Goal: Task Accomplishment & Management: Use online tool/utility

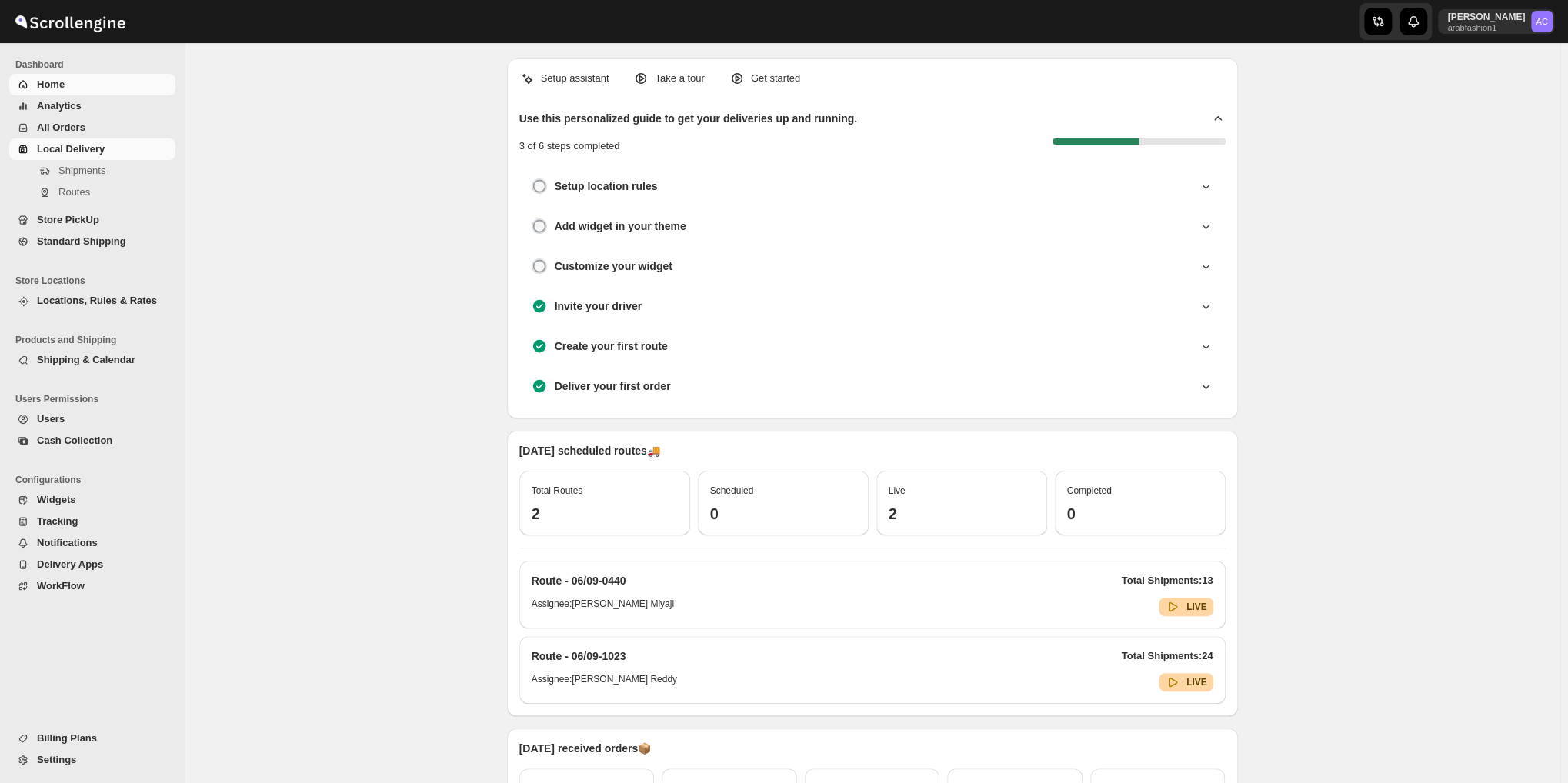
click at [64, 156] on span "Local Delivery" at bounding box center [104, 150] width 136 height 16
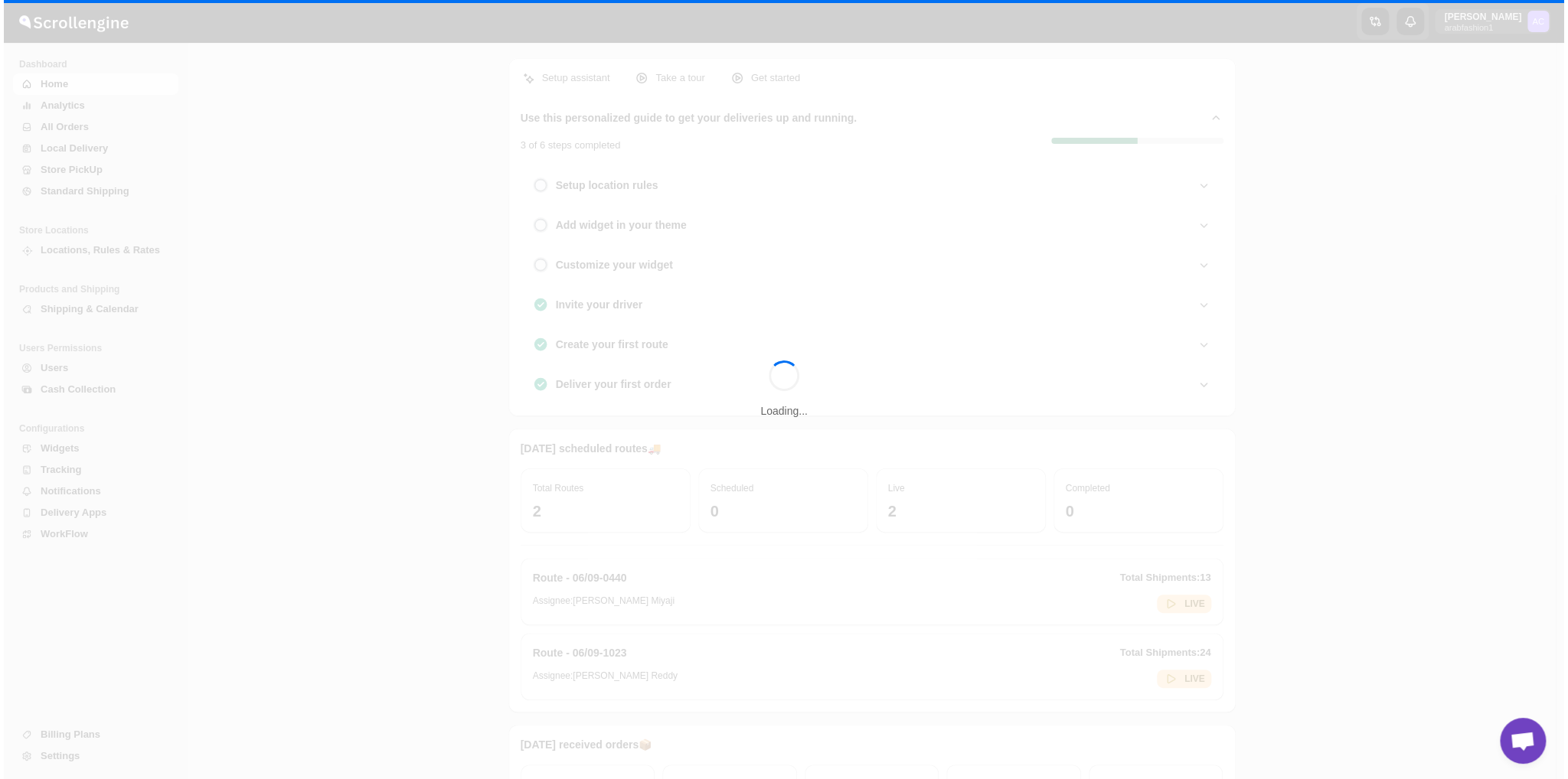
scroll to position [4968, 0]
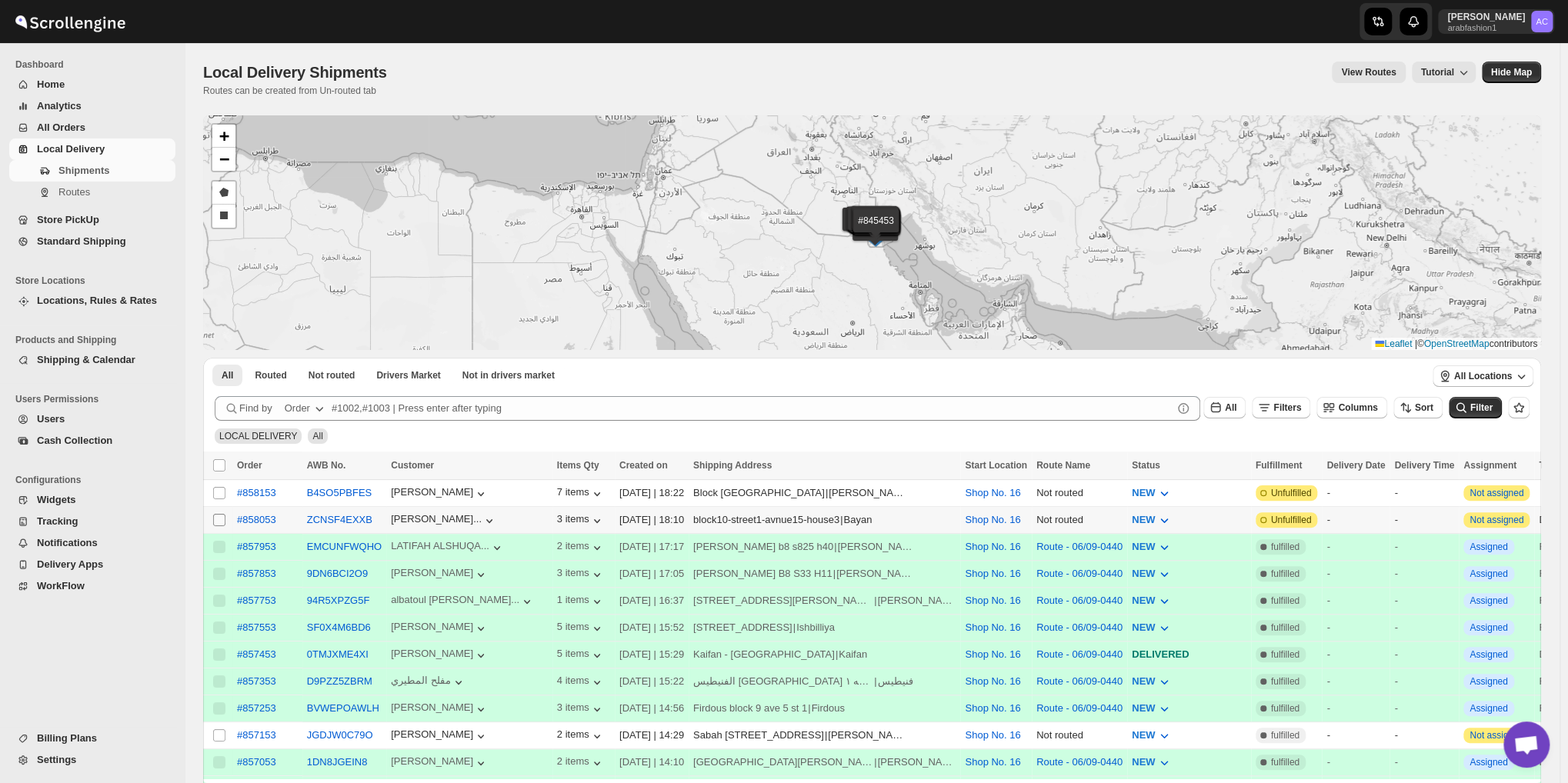
click at [218, 521] on input "Select shipment" at bounding box center [220, 520] width 12 height 12
checkbox input "true"
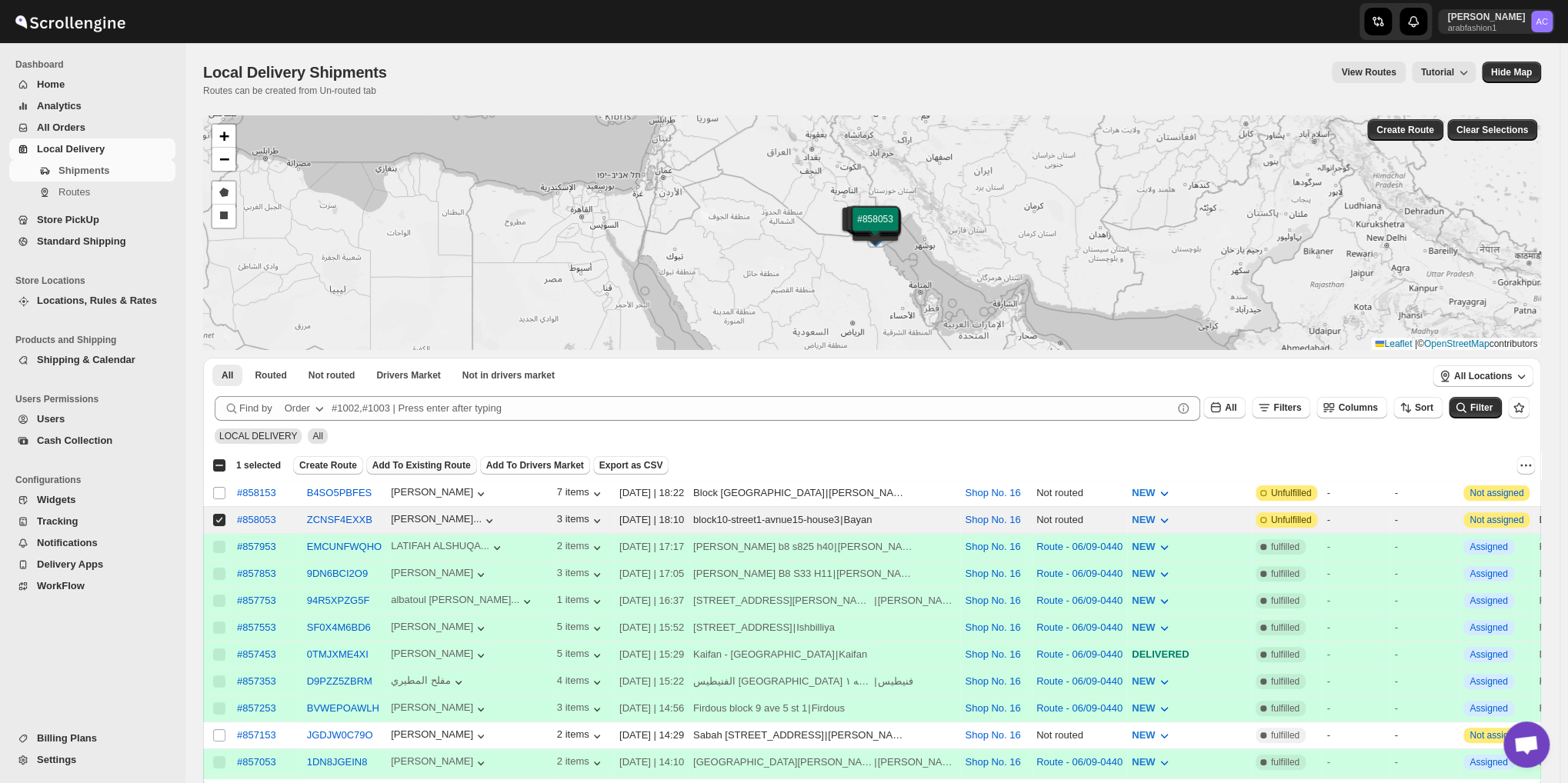
click at [409, 468] on span "Add To Existing Route" at bounding box center [421, 466] width 98 height 12
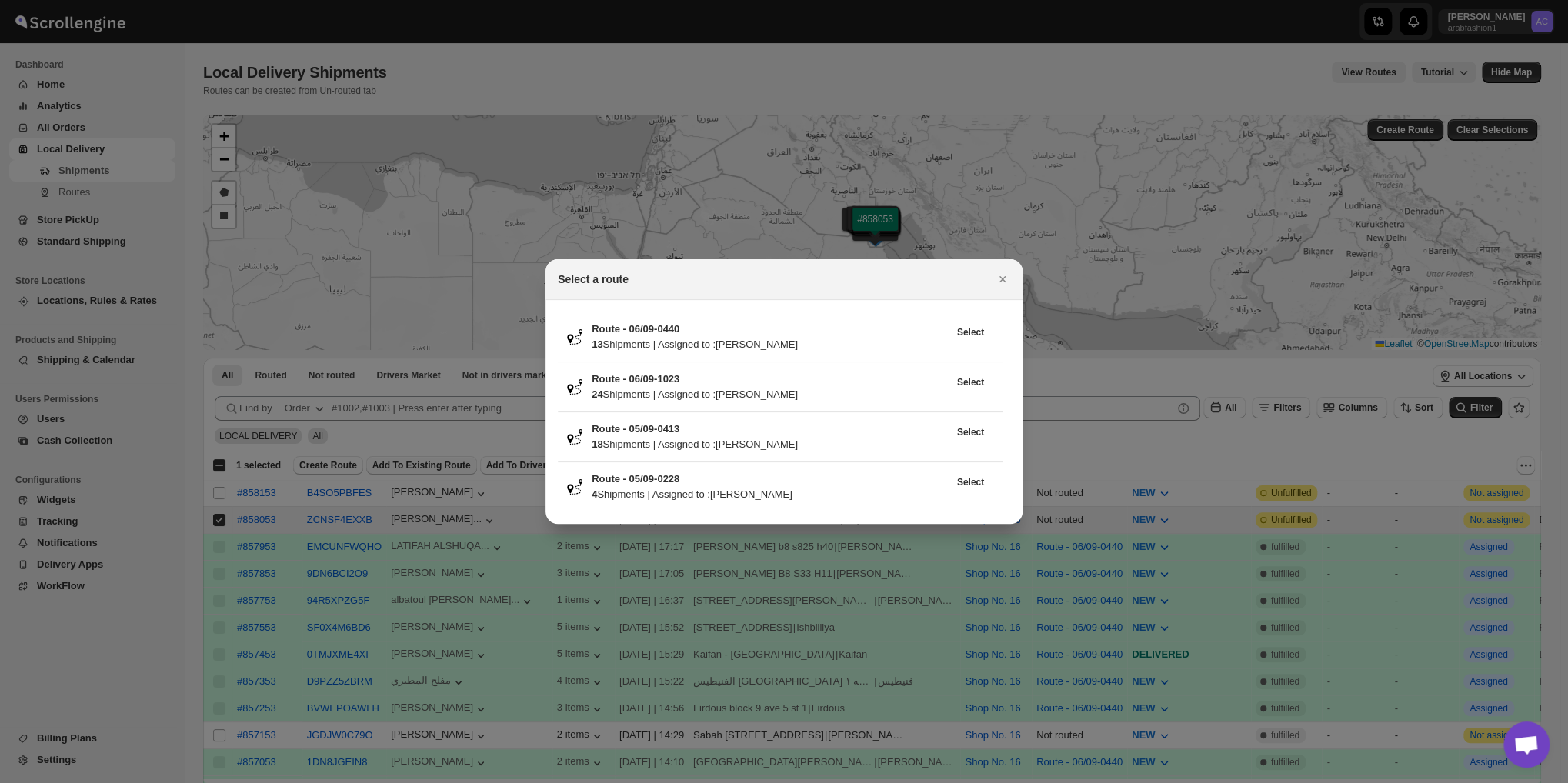
click at [1006, 281] on icon "Close" at bounding box center [1002, 280] width 16 height 16
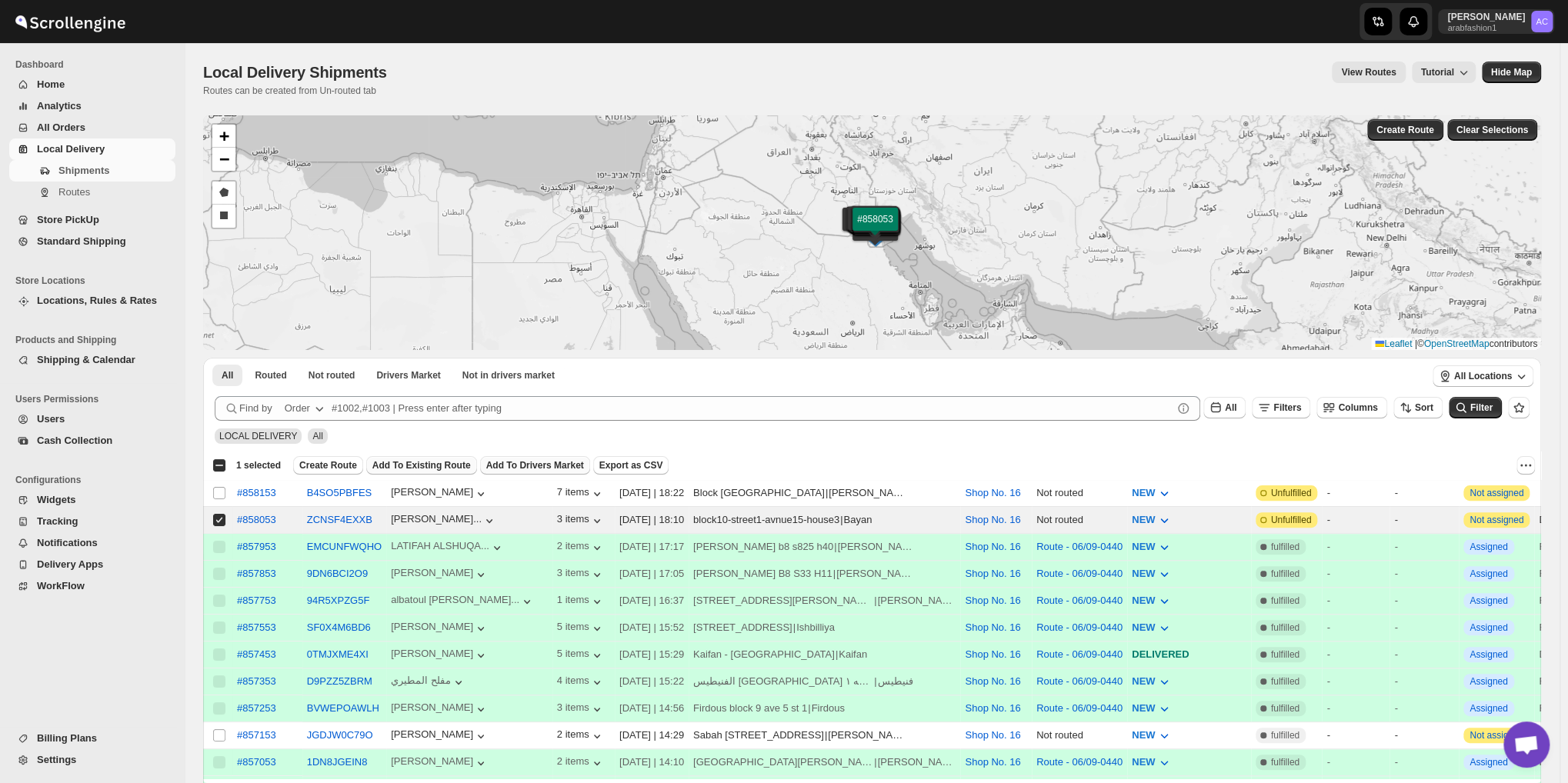
click at [508, 459] on button "Add To Drivers Market" at bounding box center [534, 466] width 110 height 19
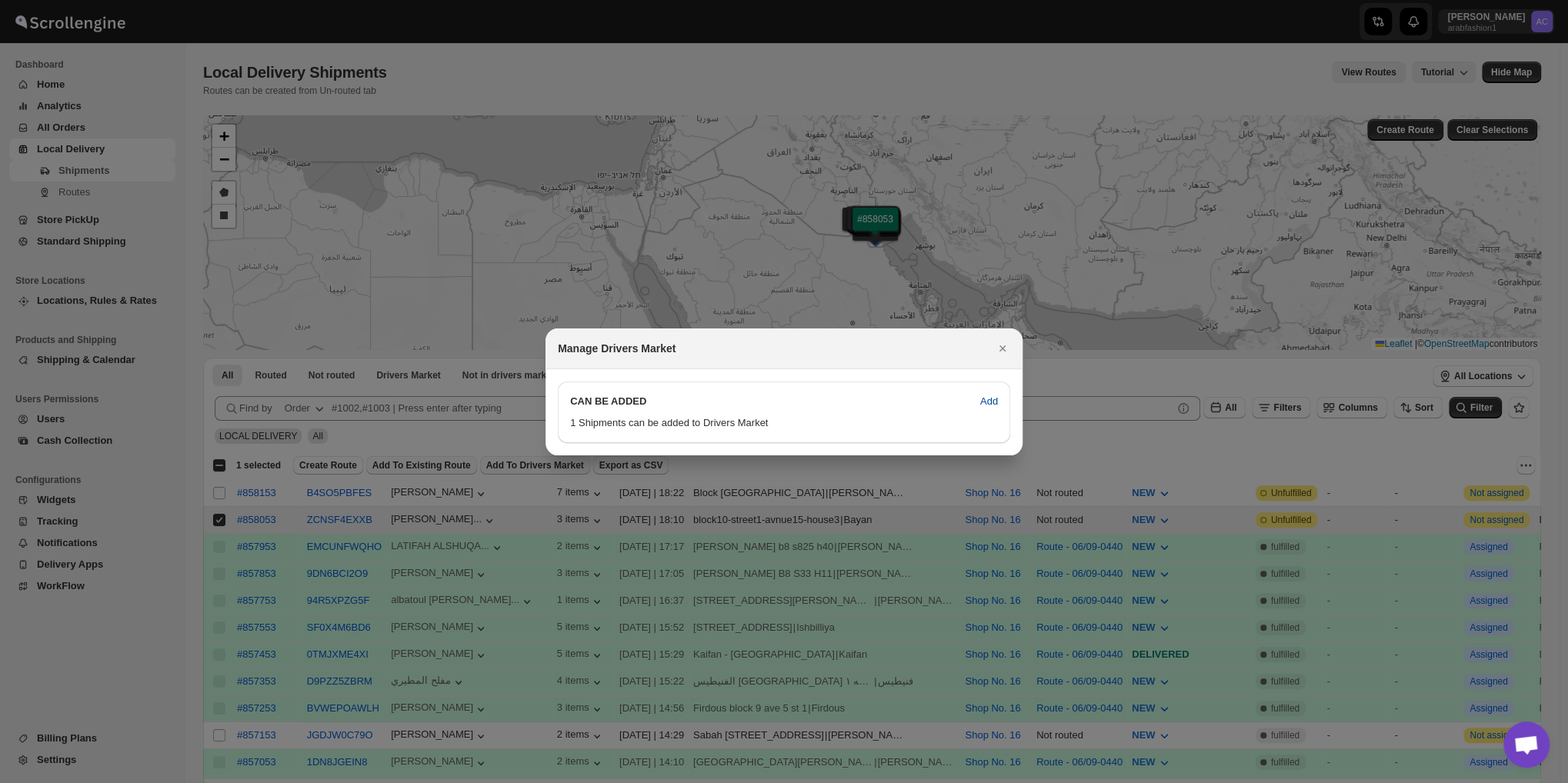
click at [995, 392] on button "Add" at bounding box center [988, 402] width 36 height 25
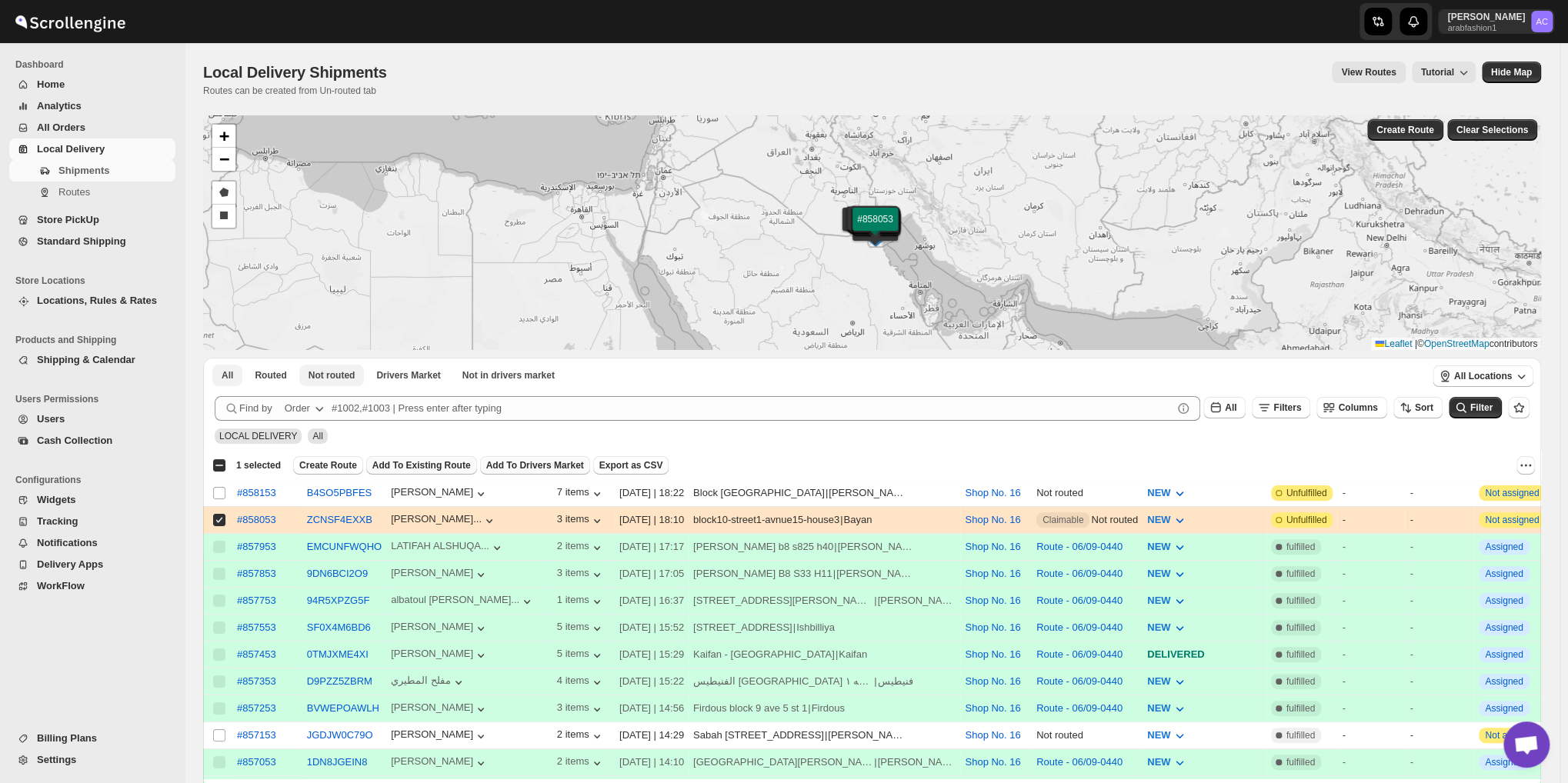
click at [320, 376] on span "Not routed" at bounding box center [332, 376] width 47 height 12
click at [325, 373] on span "Not routed" at bounding box center [332, 376] width 47 height 12
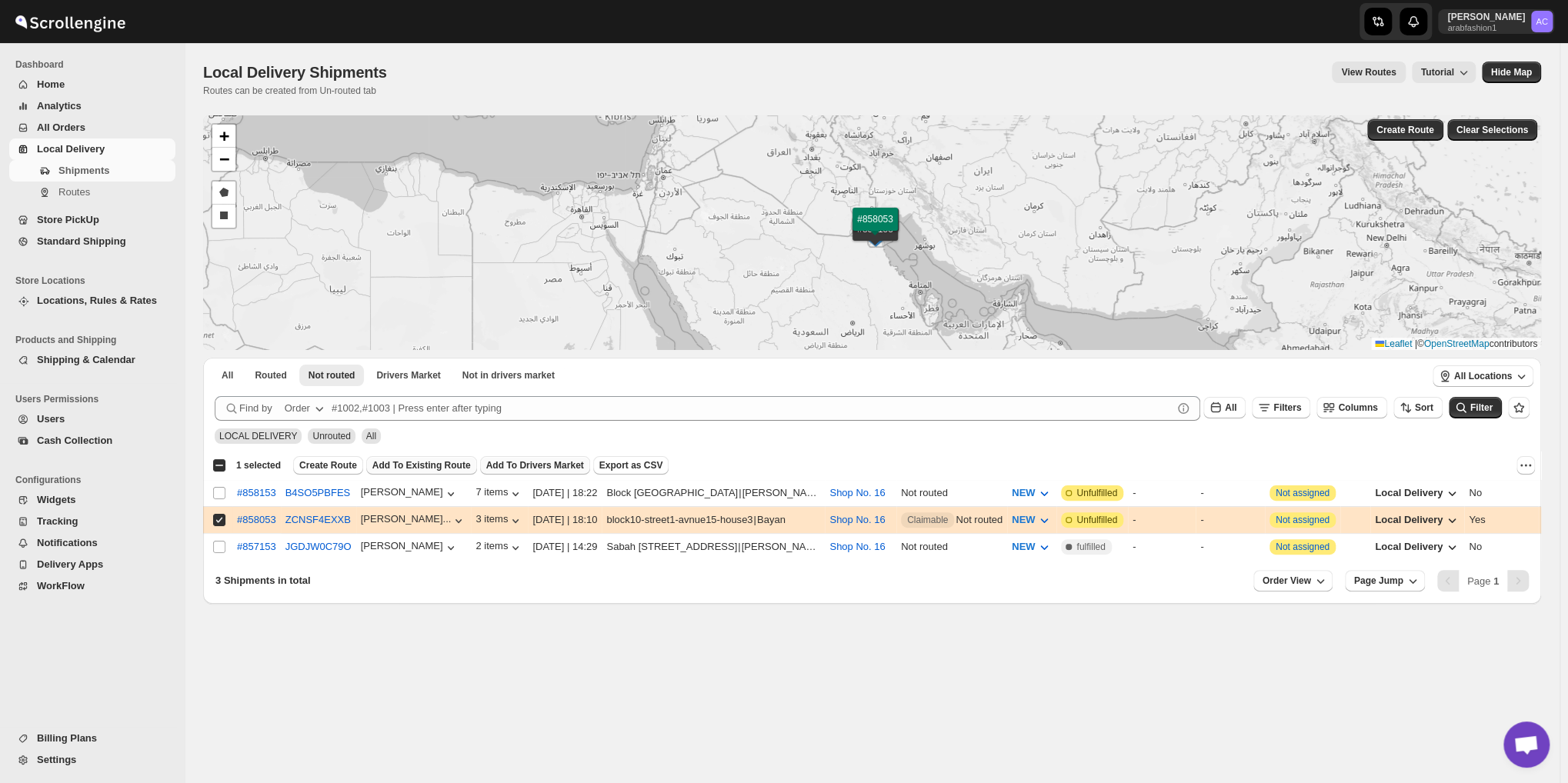
click at [541, 465] on span "Add To Drivers Market" at bounding box center [534, 466] width 97 height 12
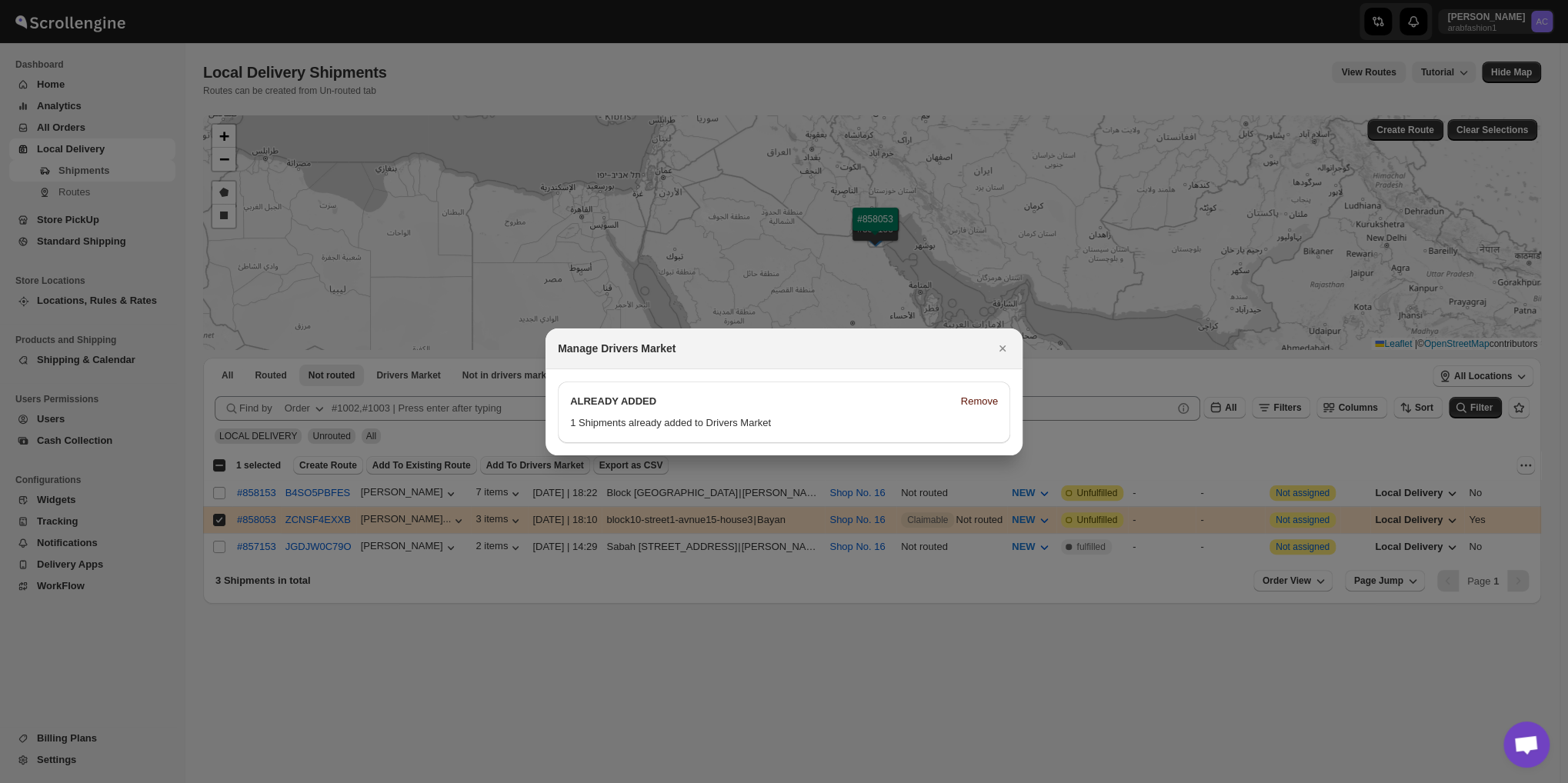
click at [983, 406] on span "Remove" at bounding box center [979, 402] width 37 height 16
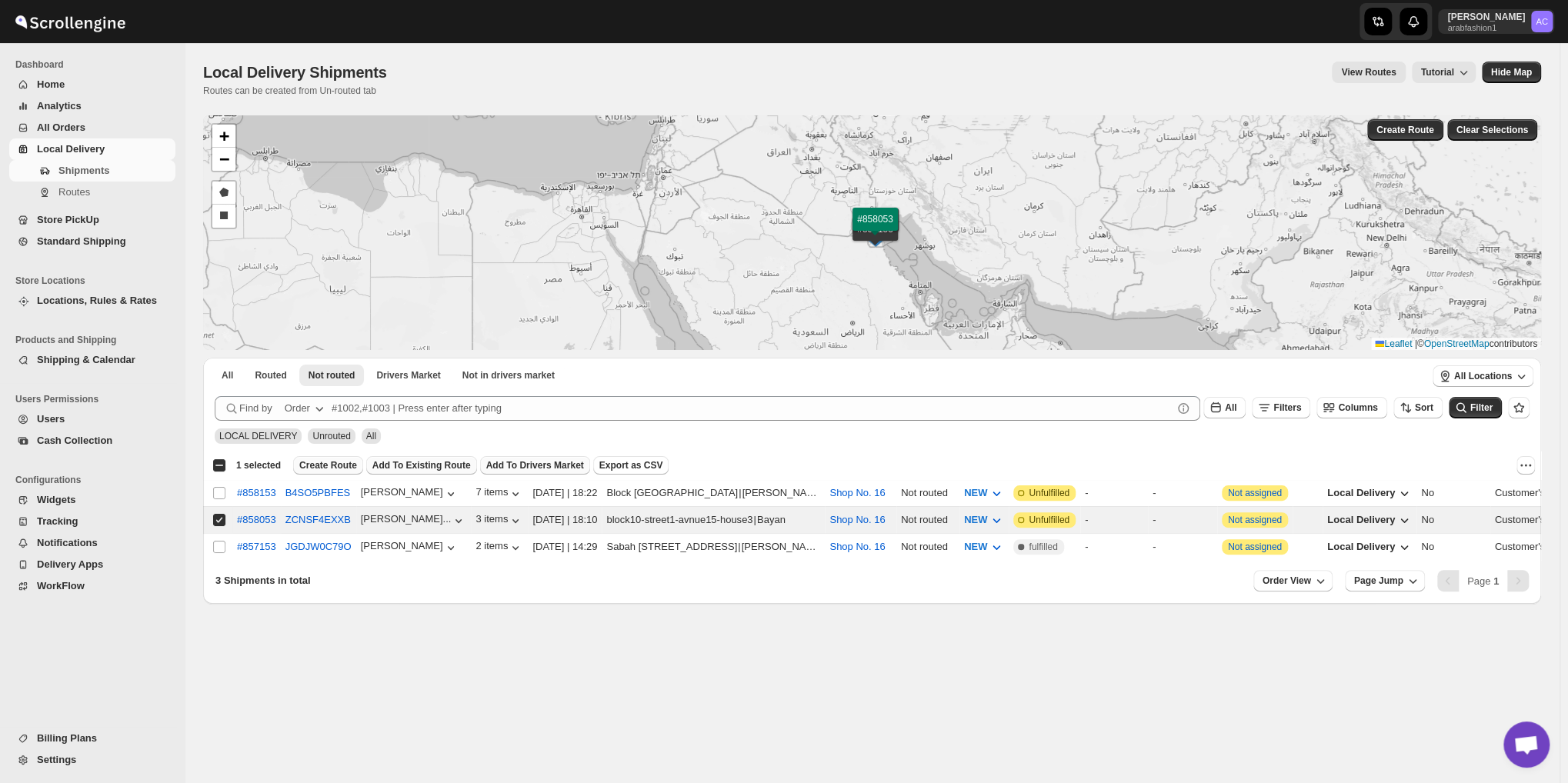
click at [329, 467] on span "Create Route" at bounding box center [328, 466] width 58 height 12
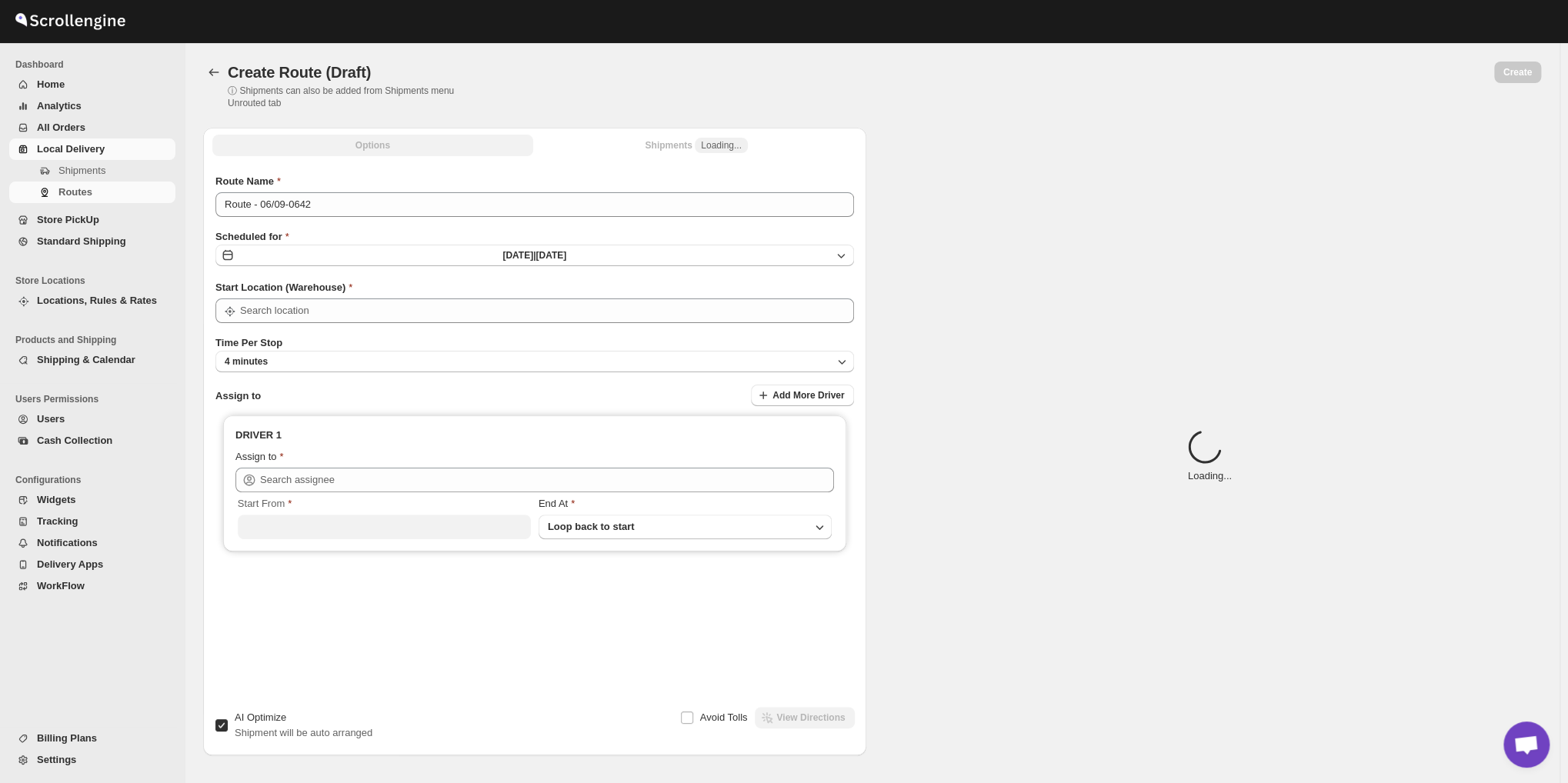
type input "Route - 06/09-0642"
type input "Shop No. 16"
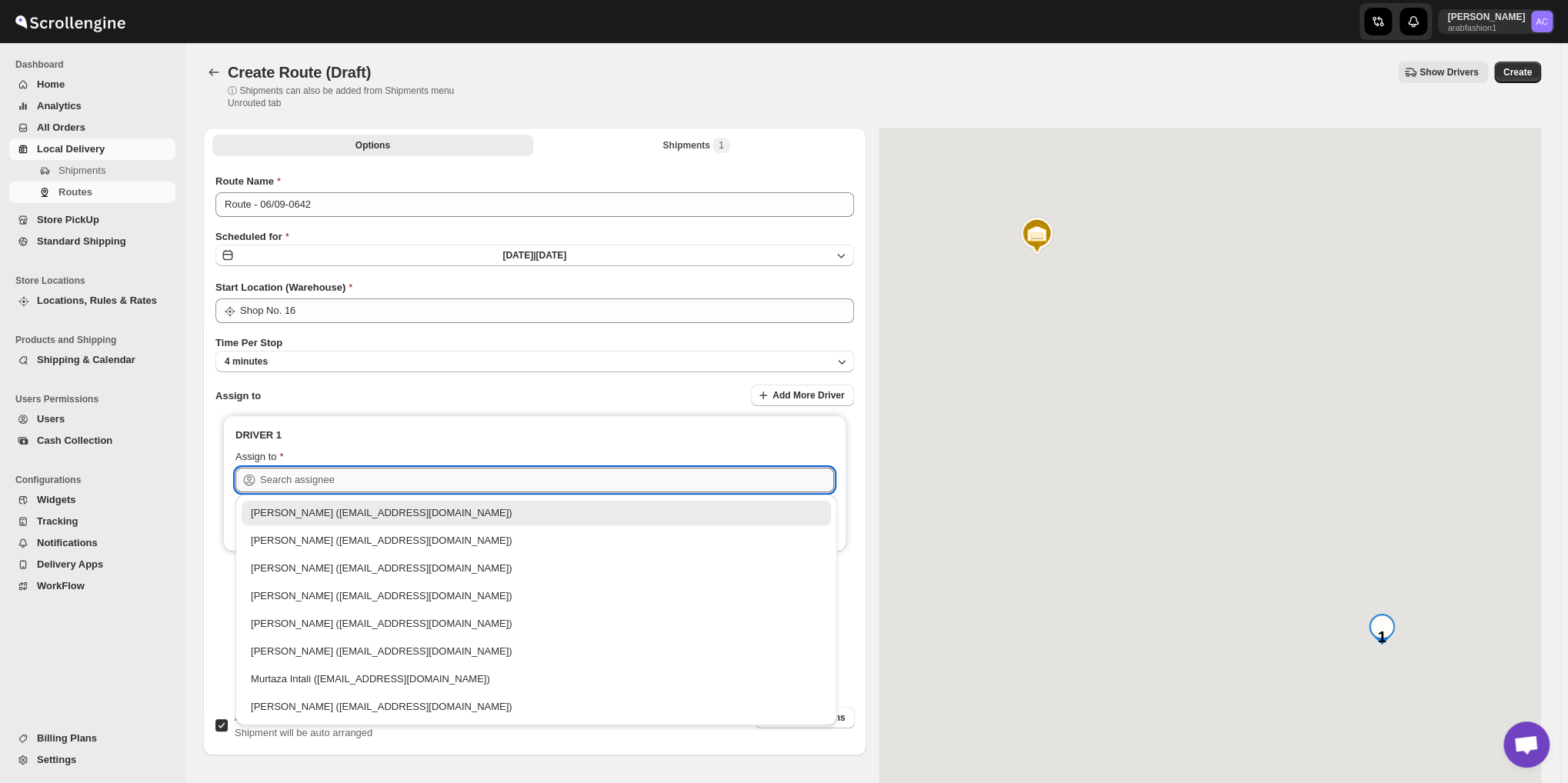
click at [459, 487] on input "text" at bounding box center [547, 481] width 574 height 25
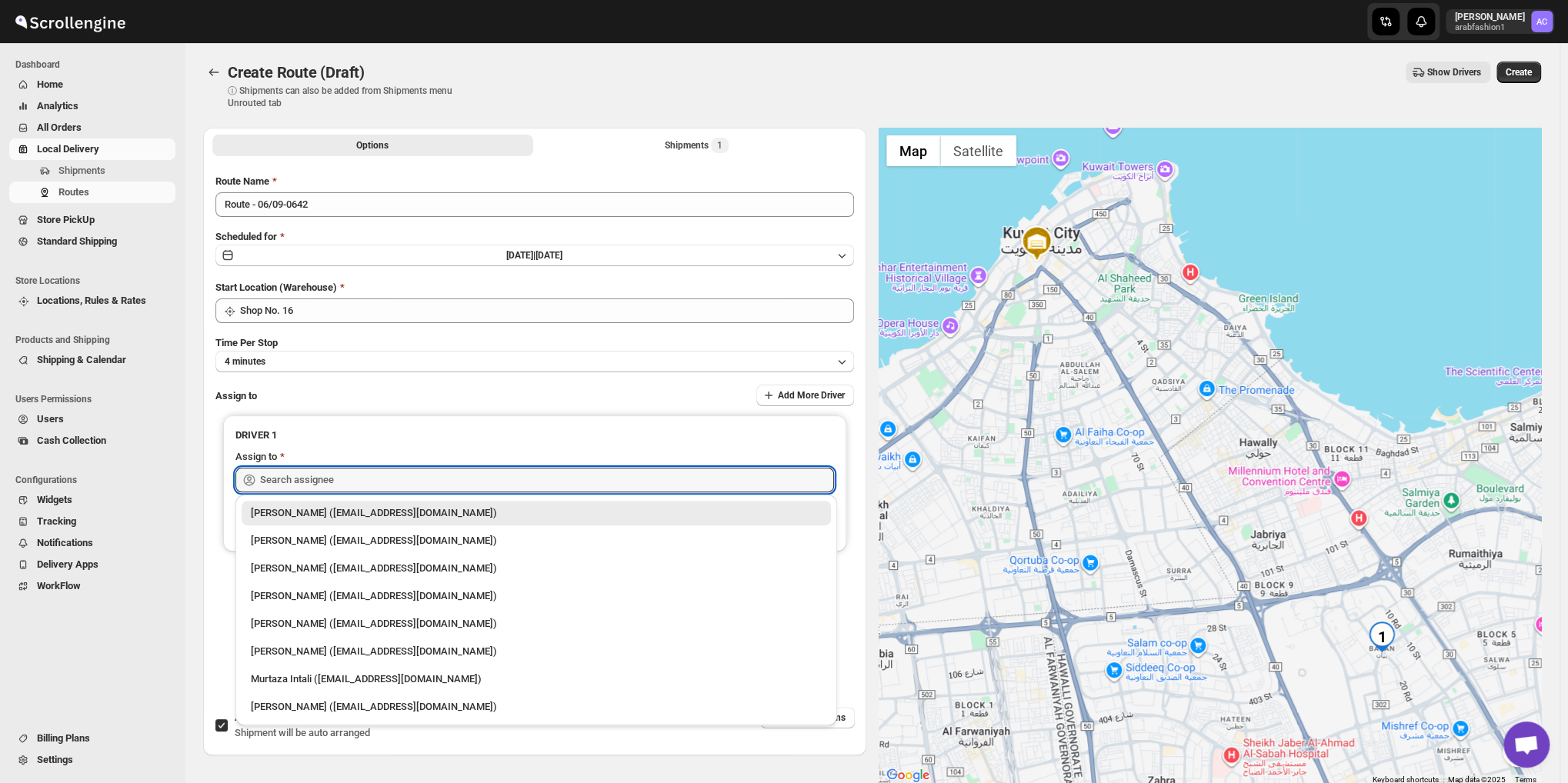
click at [333, 689] on div "Murtaza Intali ([EMAIL_ADDRESS][DOMAIN_NAME])" at bounding box center [536, 679] width 590 height 25
type input "Murtaza Intali ([EMAIL_ADDRESS][DOMAIN_NAME])"
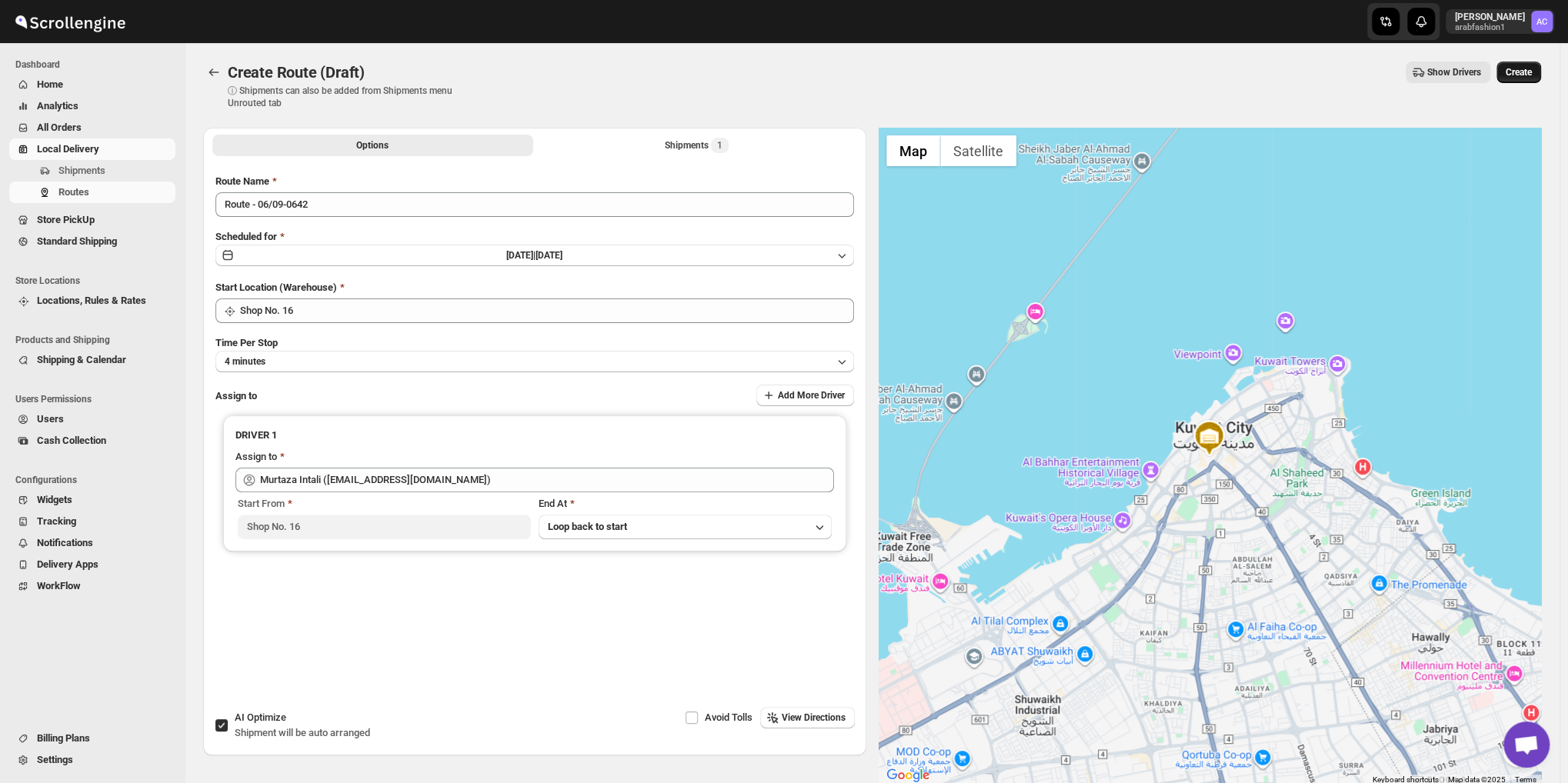
click at [1514, 66] on span "Create" at bounding box center [1519, 72] width 26 height 12
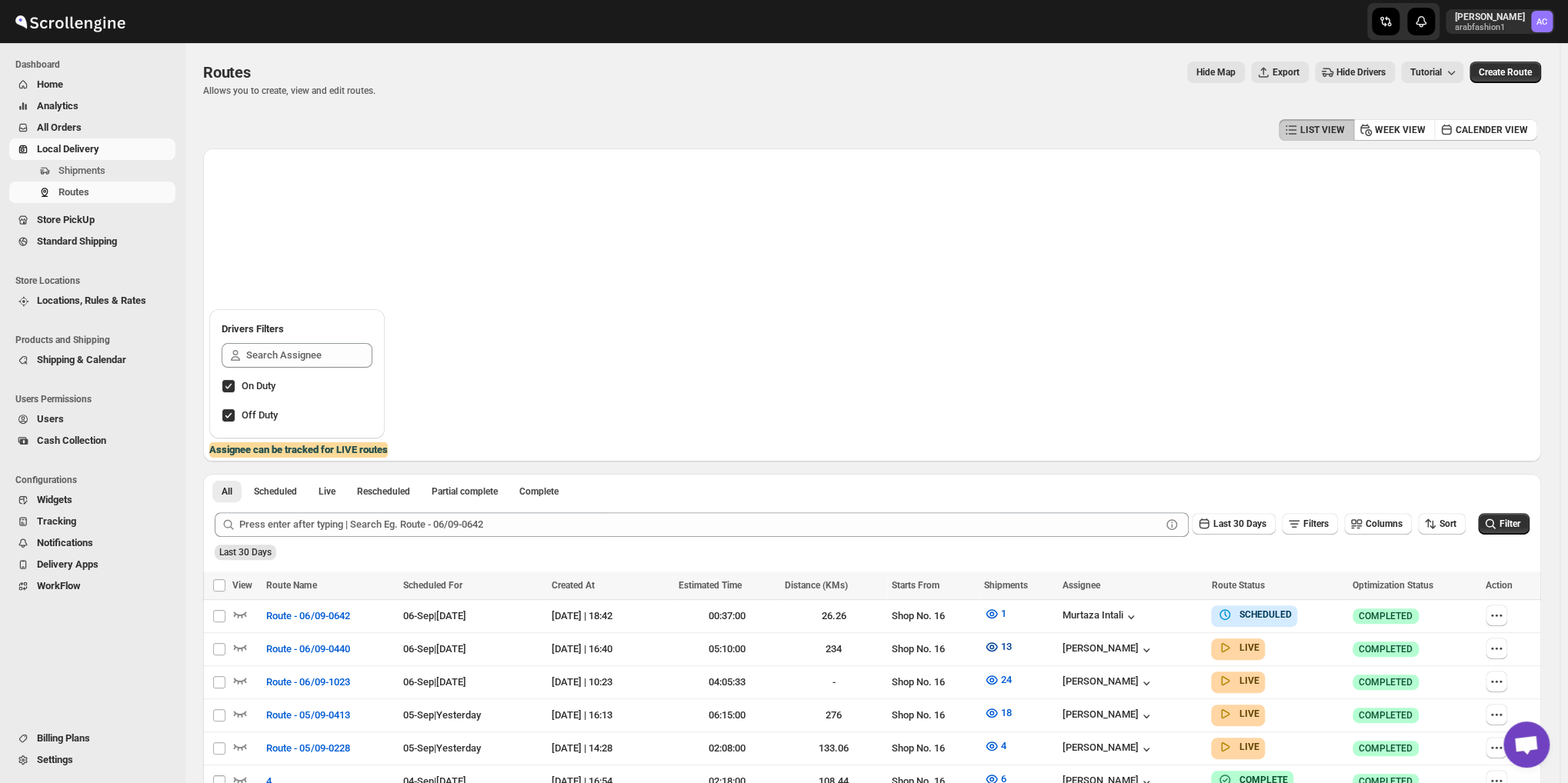
click at [1003, 649] on span "13" at bounding box center [1006, 647] width 11 height 12
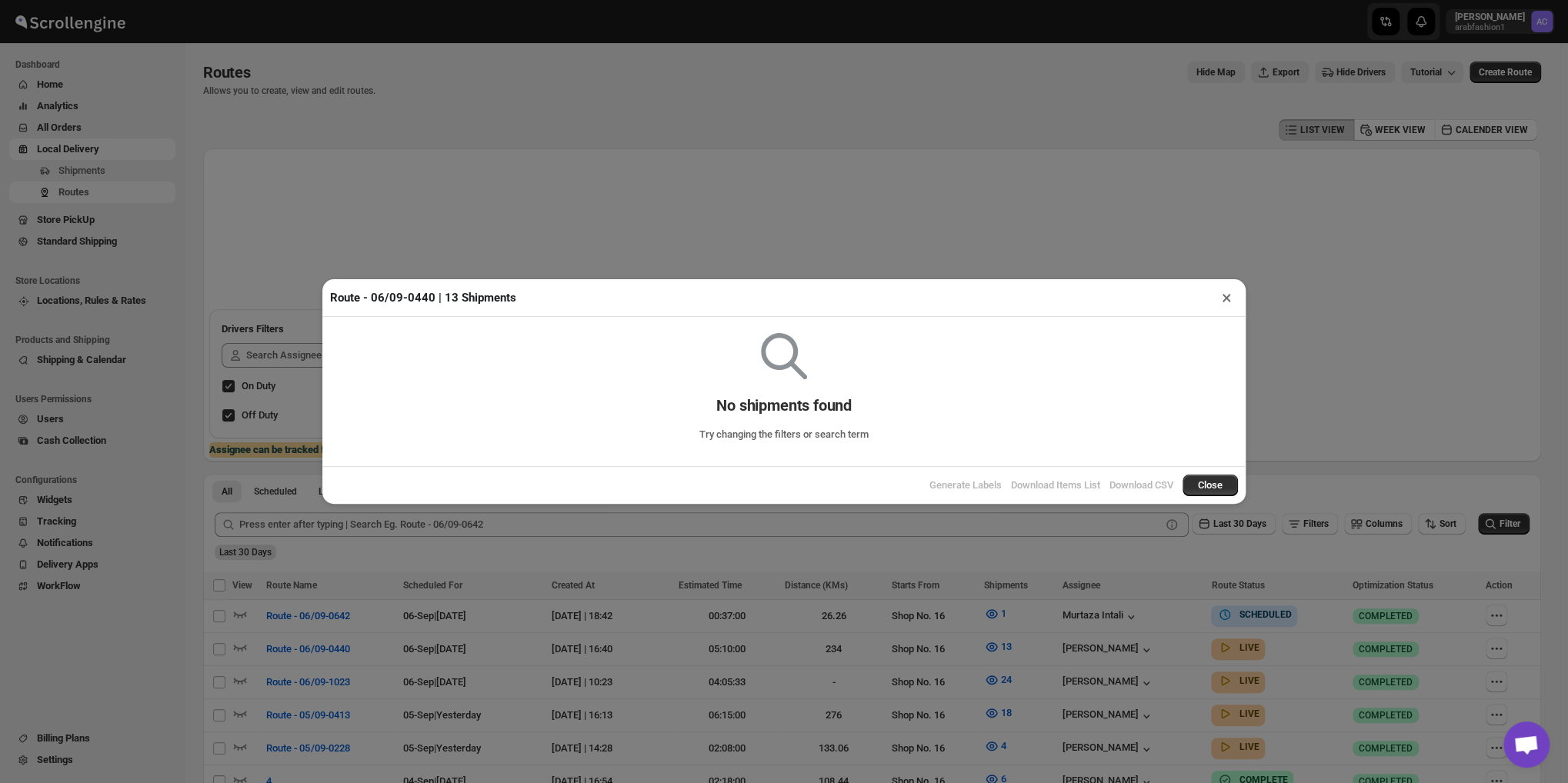
click at [296, 649] on div "Route - 06/09-0440 | 13 Shipments × No shipments found Try changing the filters…" at bounding box center [784, 391] width 1568 height 783
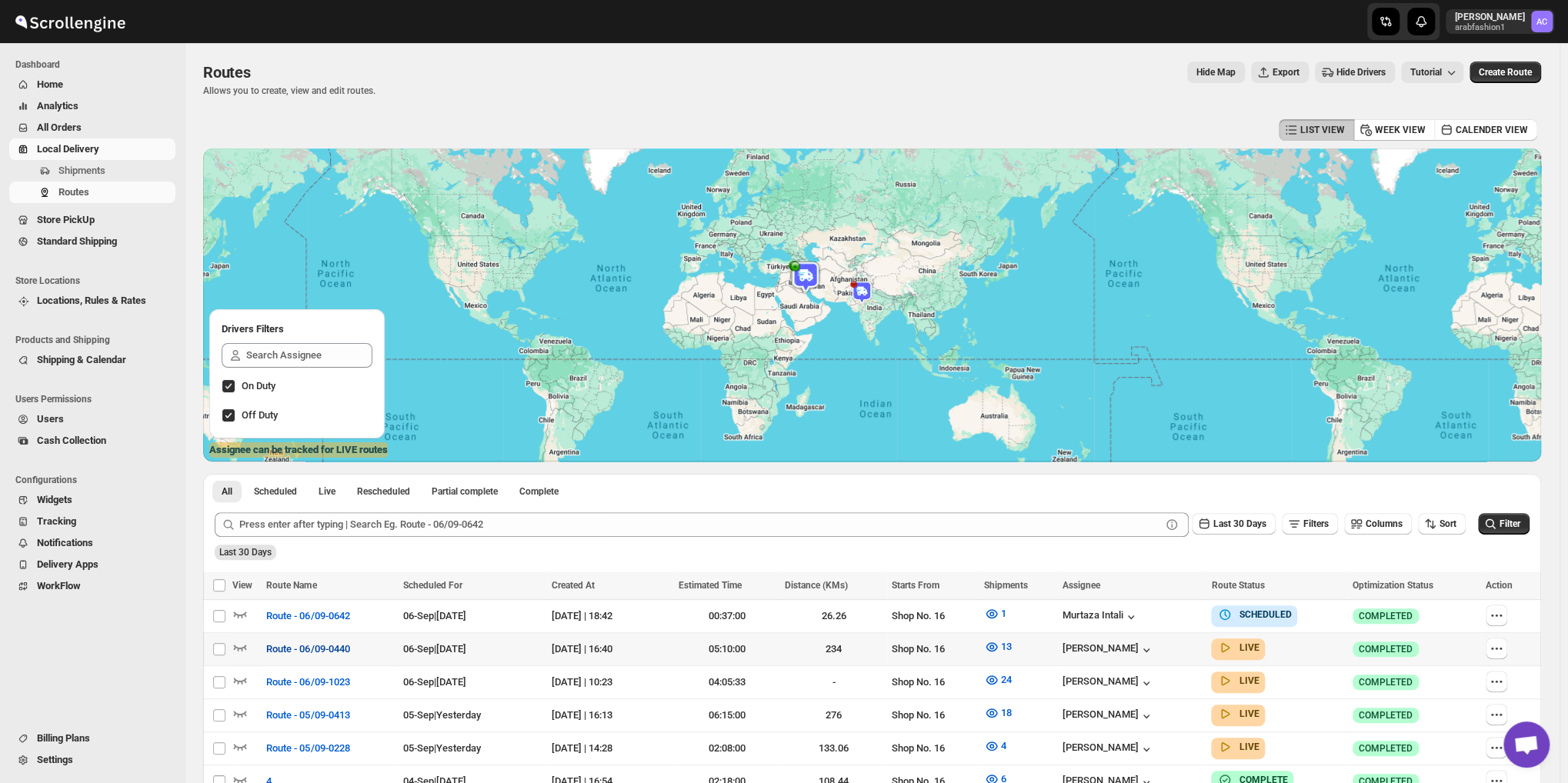
click at [314, 642] on span "Route - 06/09-0440" at bounding box center [308, 650] width 83 height 16
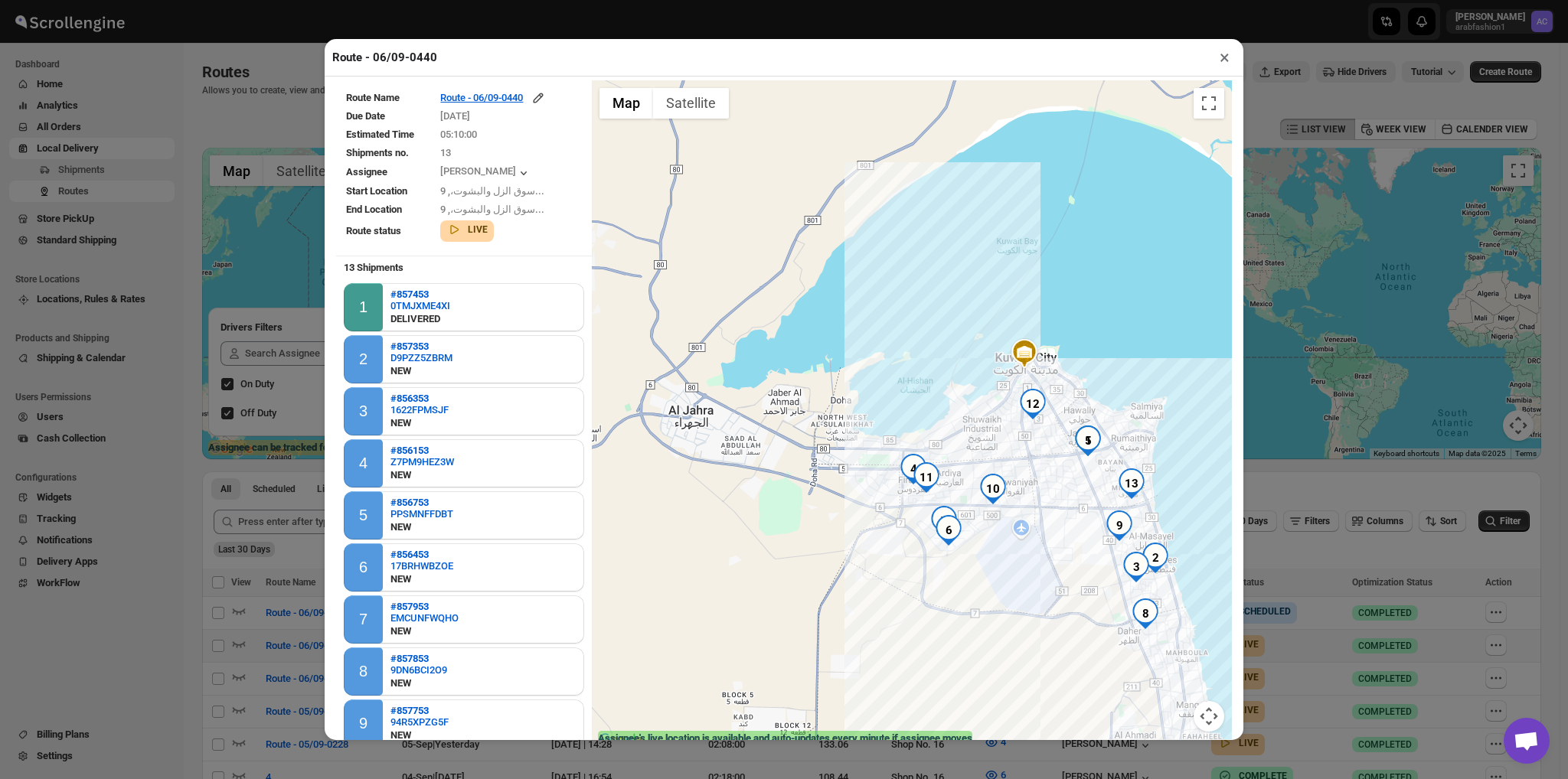
drag, startPoint x: 815, startPoint y: 558, endPoint x: 990, endPoint y: 574, distance: 175.7
click at [990, 574] on div at bounding box center [912, 415] width 640 height 670
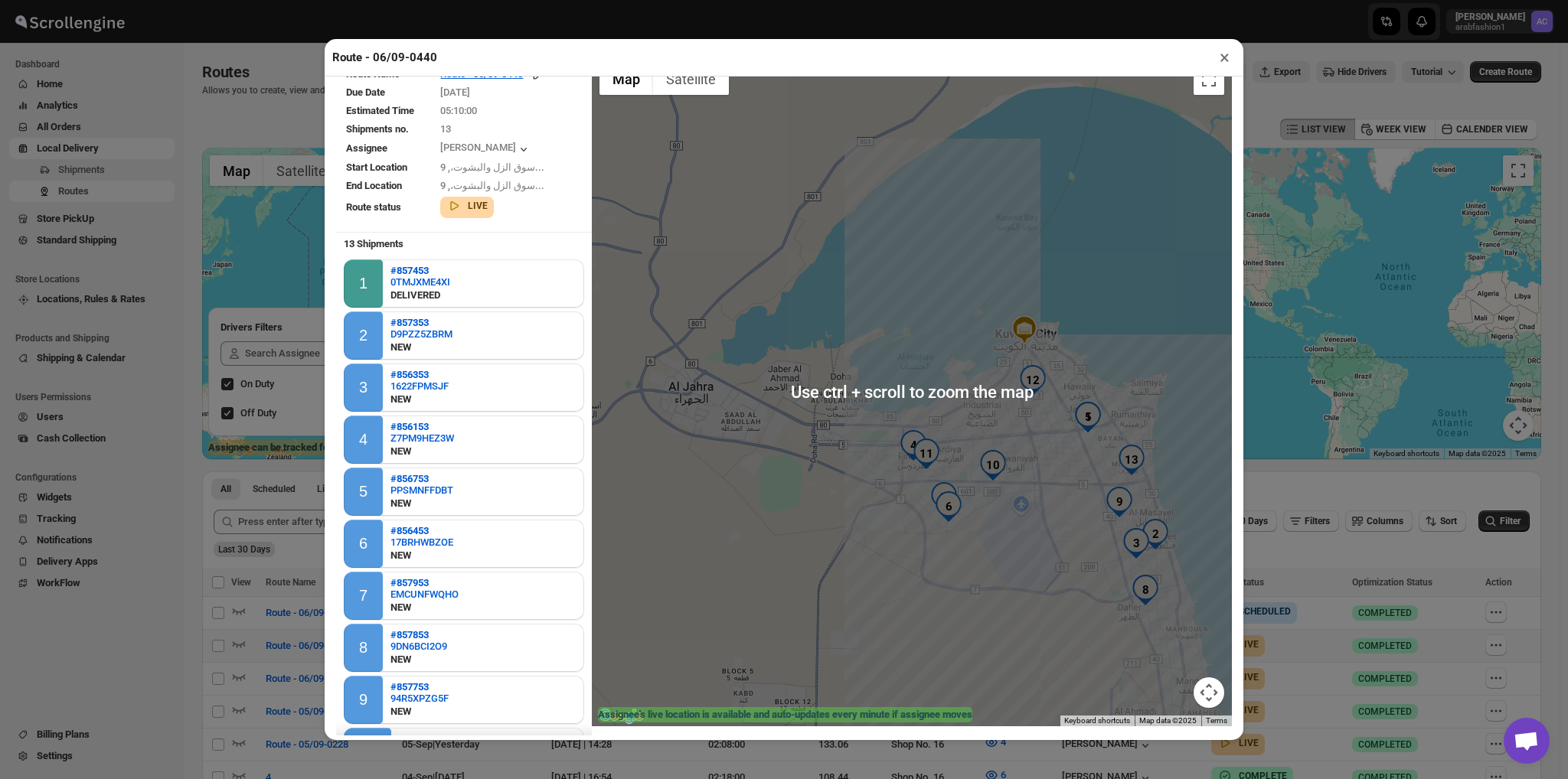
scroll to position [29, 0]
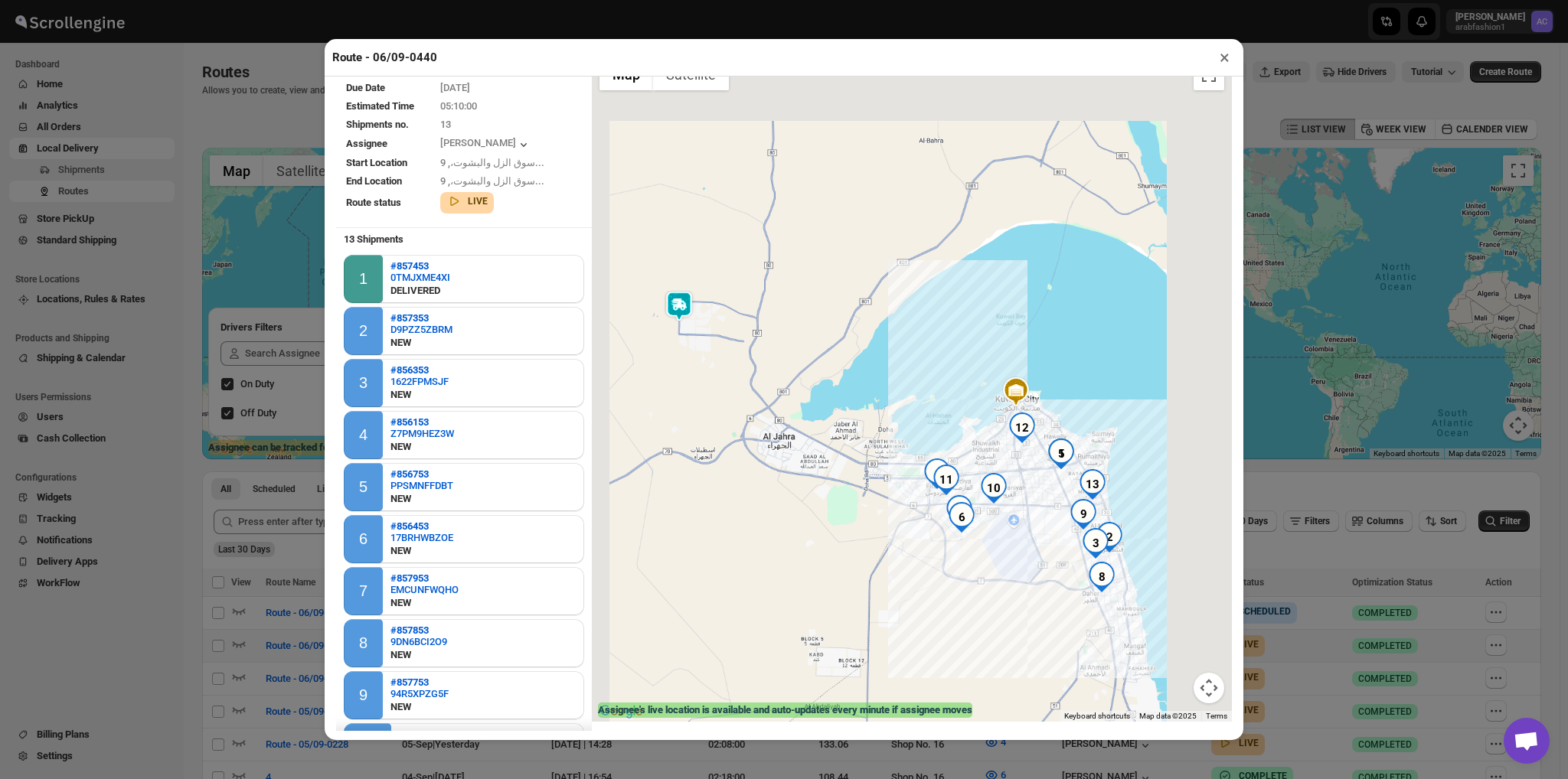
click at [990, 574] on div at bounding box center [912, 387] width 640 height 670
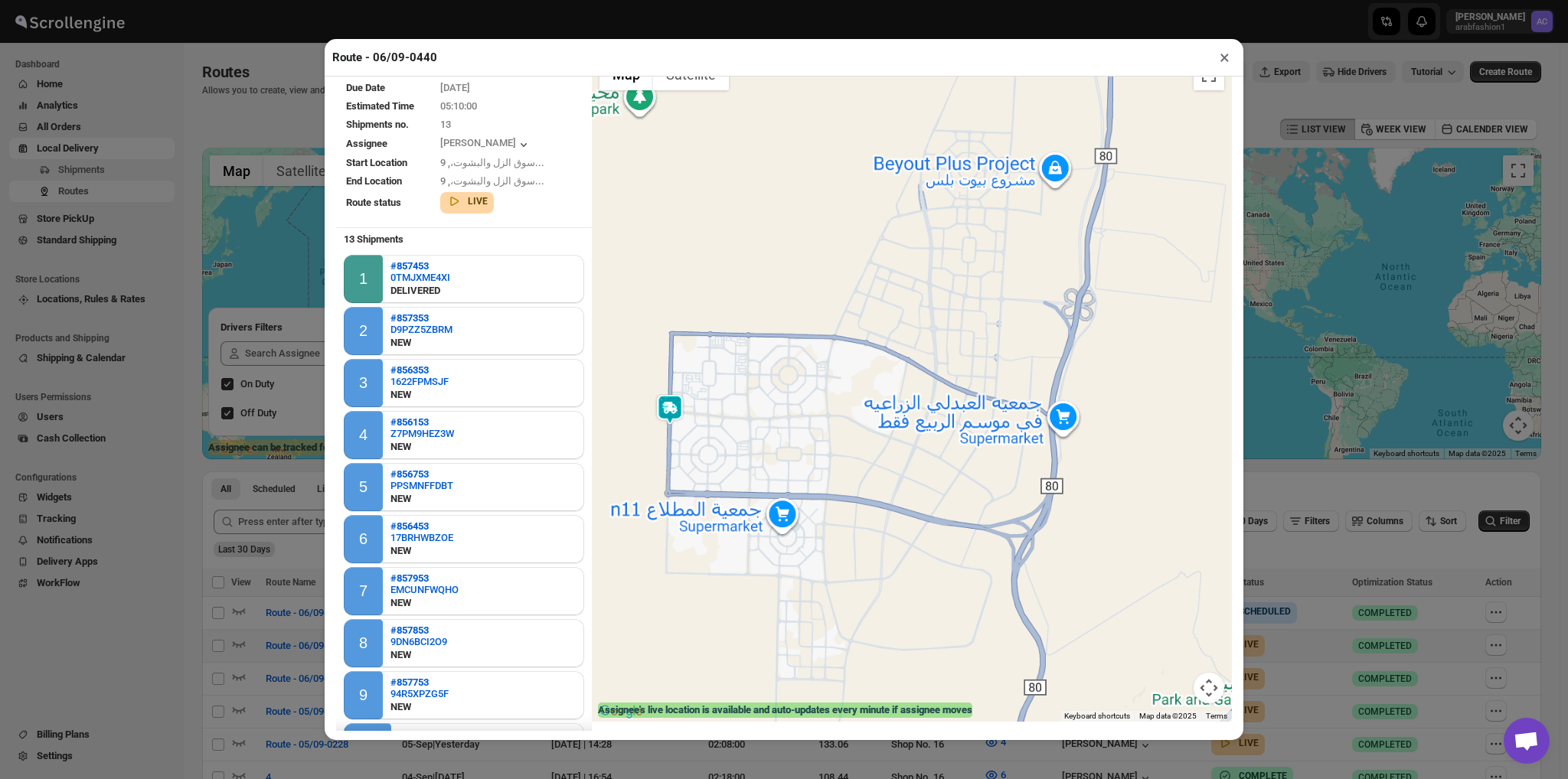
click at [784, 392] on div at bounding box center [912, 387] width 640 height 670
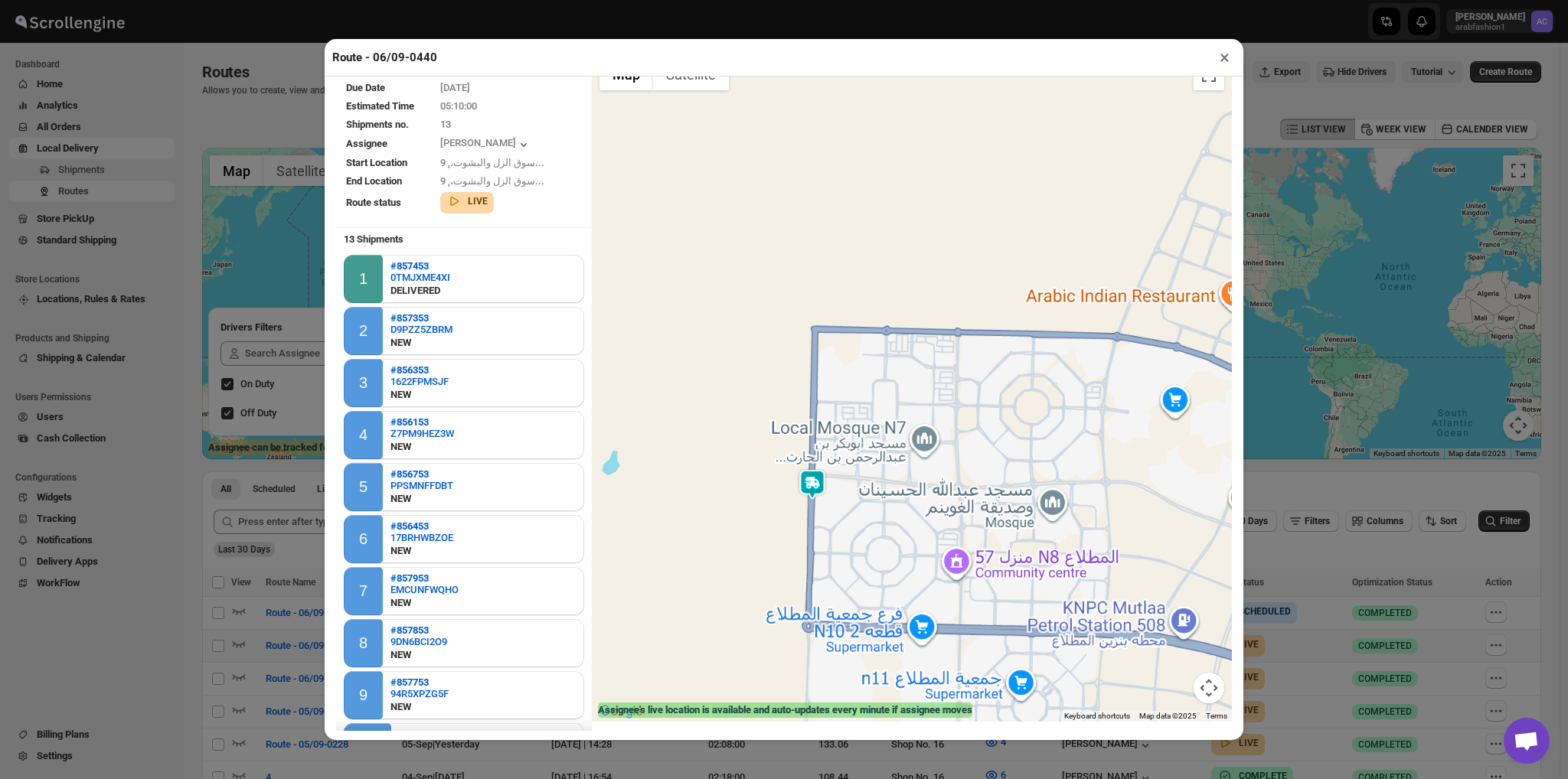
drag, startPoint x: 655, startPoint y: 442, endPoint x: 824, endPoint y: 519, distance: 185.7
click at [824, 519] on div at bounding box center [912, 387] width 640 height 670
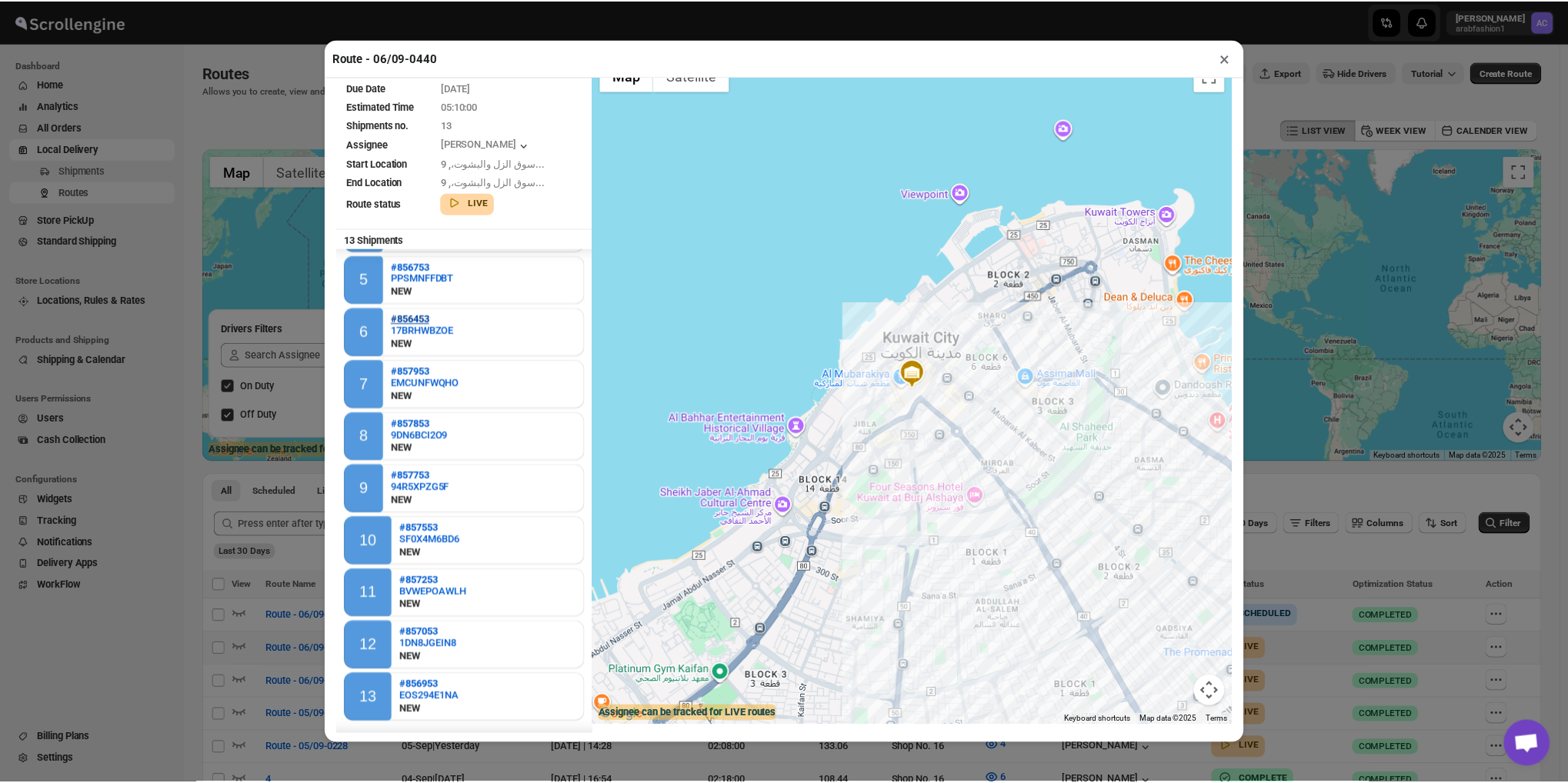
scroll to position [0, 0]
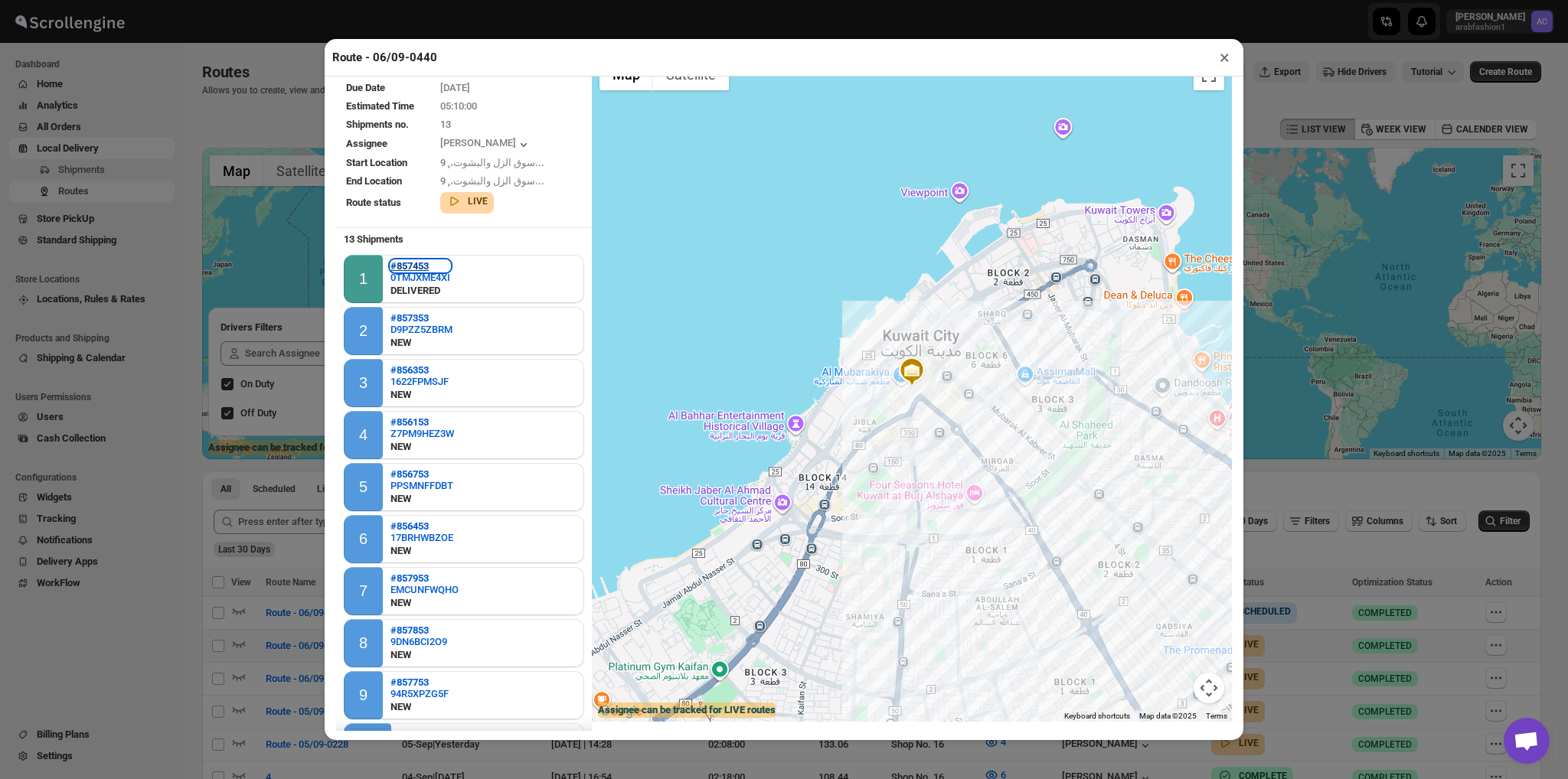
click at [431, 263] on button "#857453" at bounding box center [420, 266] width 60 height 12
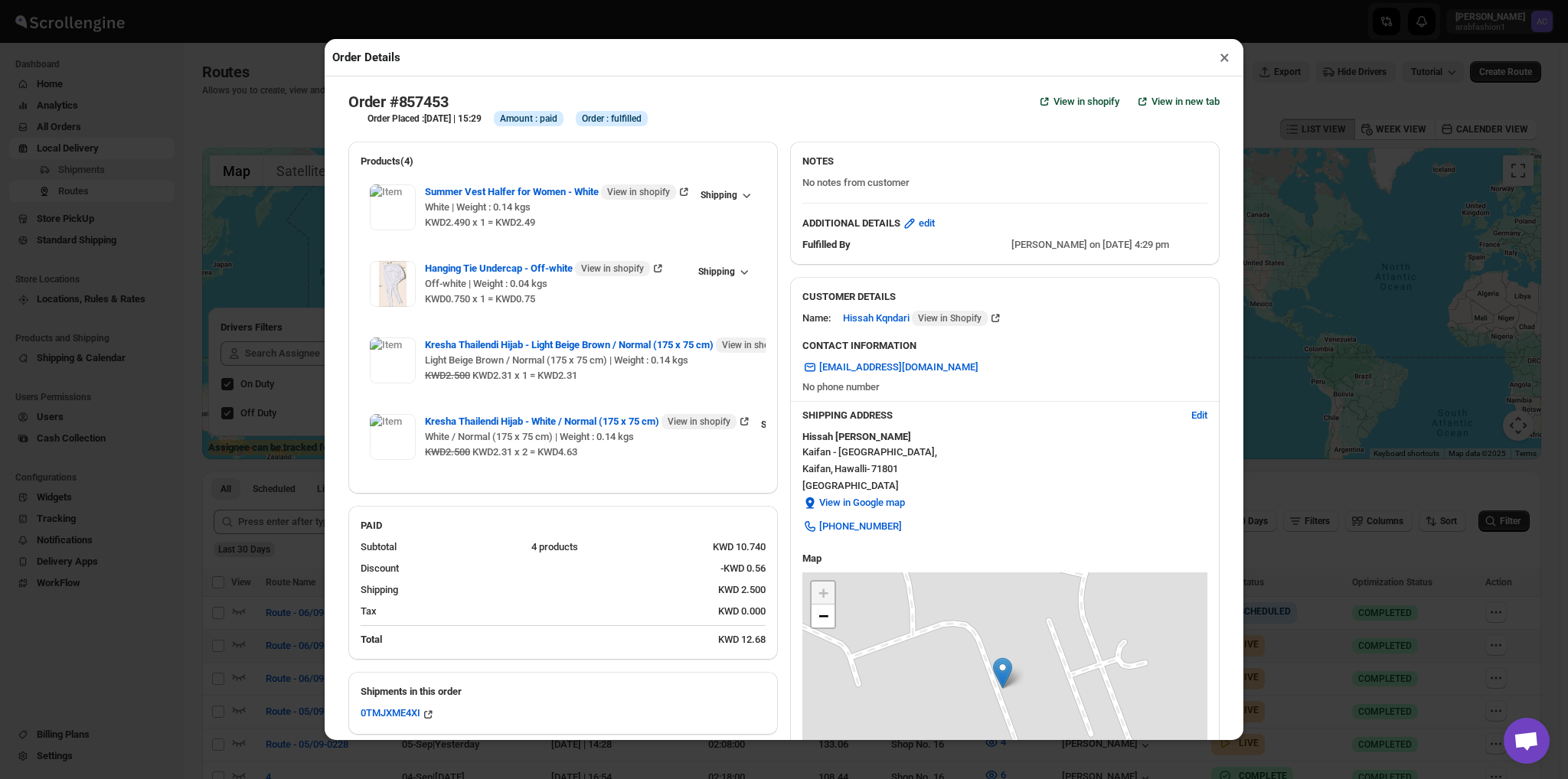
click at [1224, 64] on button "×" at bounding box center [1225, 57] width 22 height 22
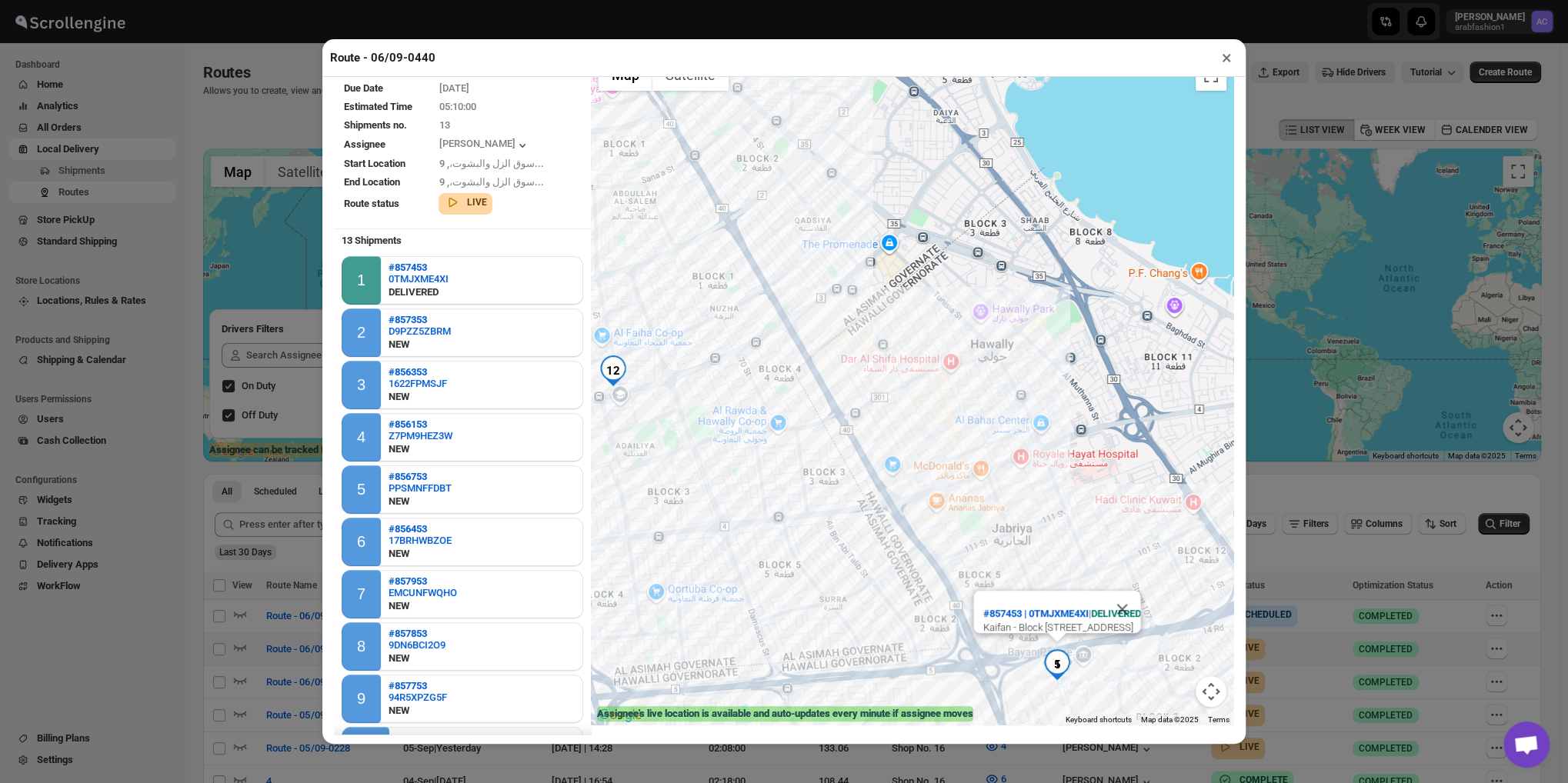
click at [1216, 56] on button "×" at bounding box center [1227, 58] width 23 height 22
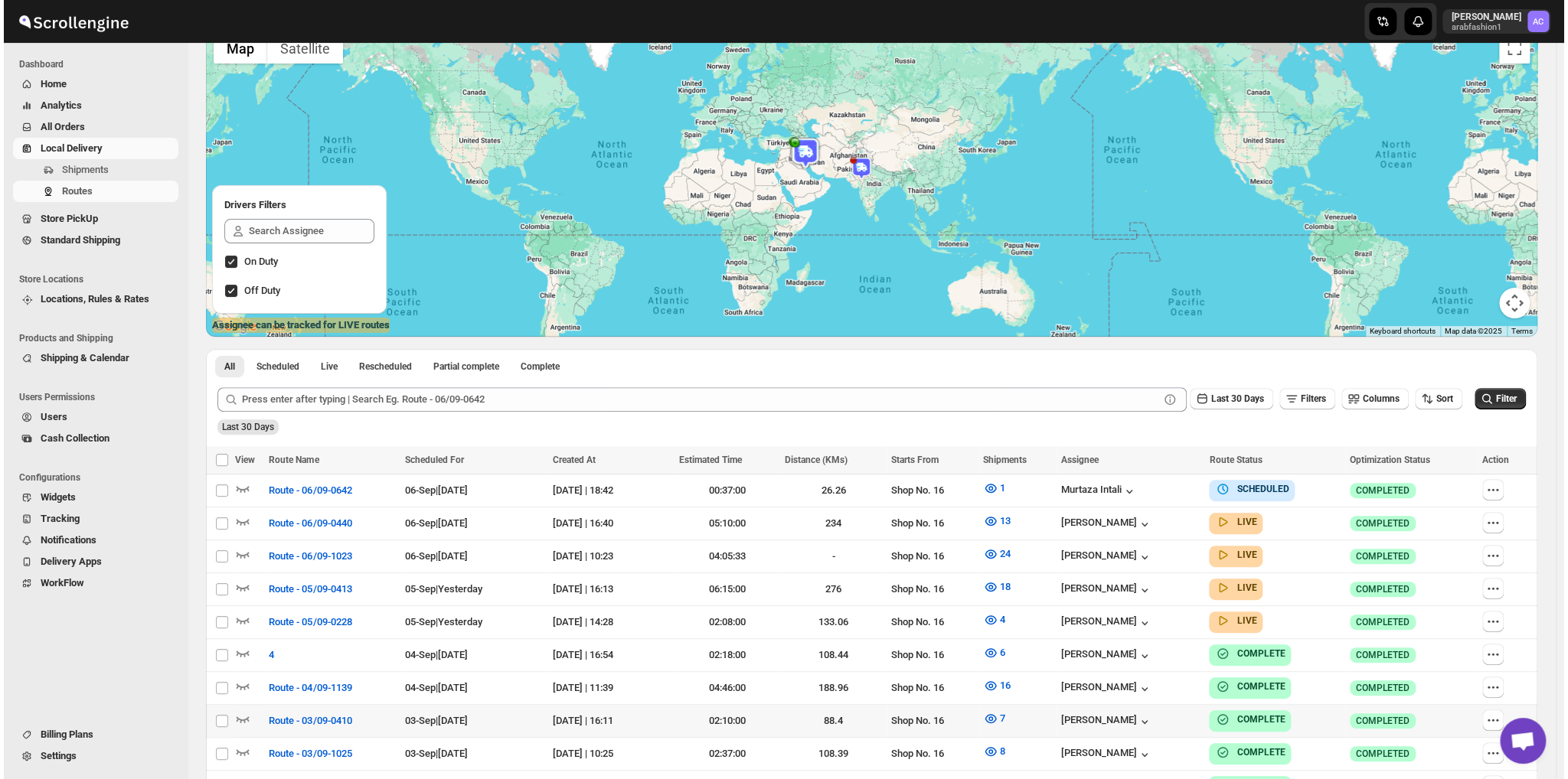
scroll to position [127, 0]
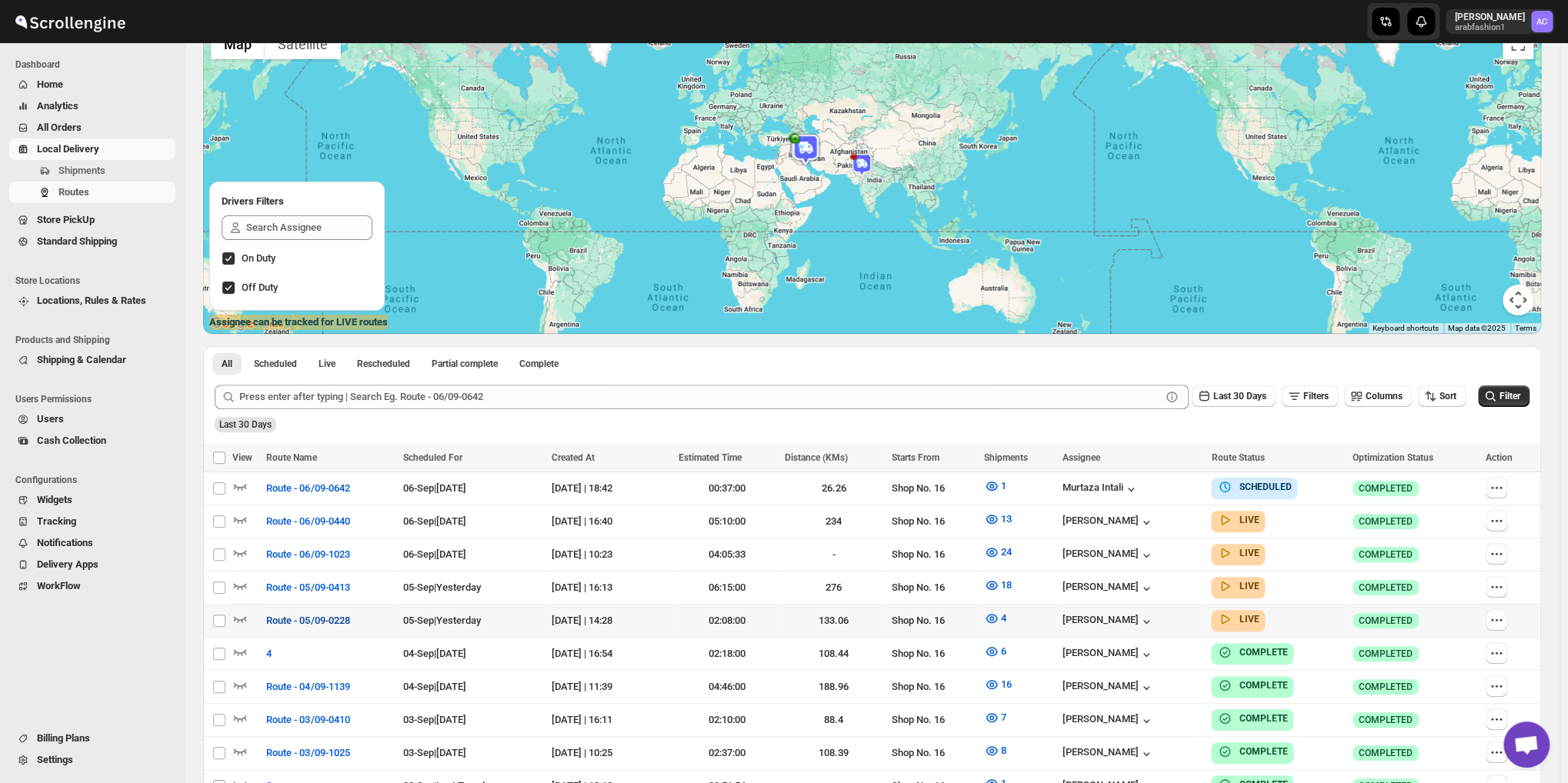
click at [269, 613] on span "Route - 05/09-0228" at bounding box center [308, 621] width 83 height 16
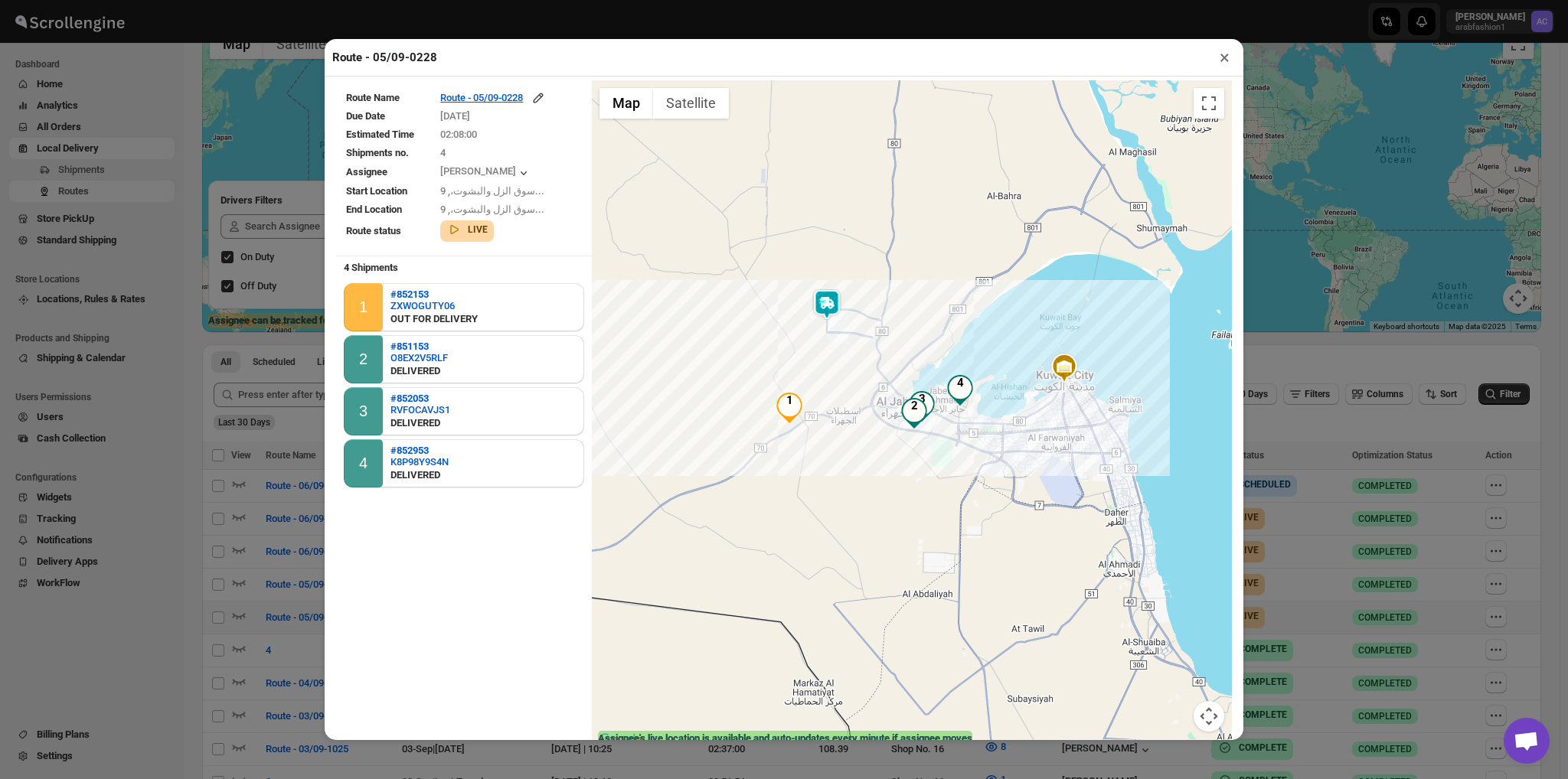
click at [784, 417] on img "1" at bounding box center [790, 408] width 31 height 31
click at [883, 335] on button "Close" at bounding box center [874, 353] width 36 height 36
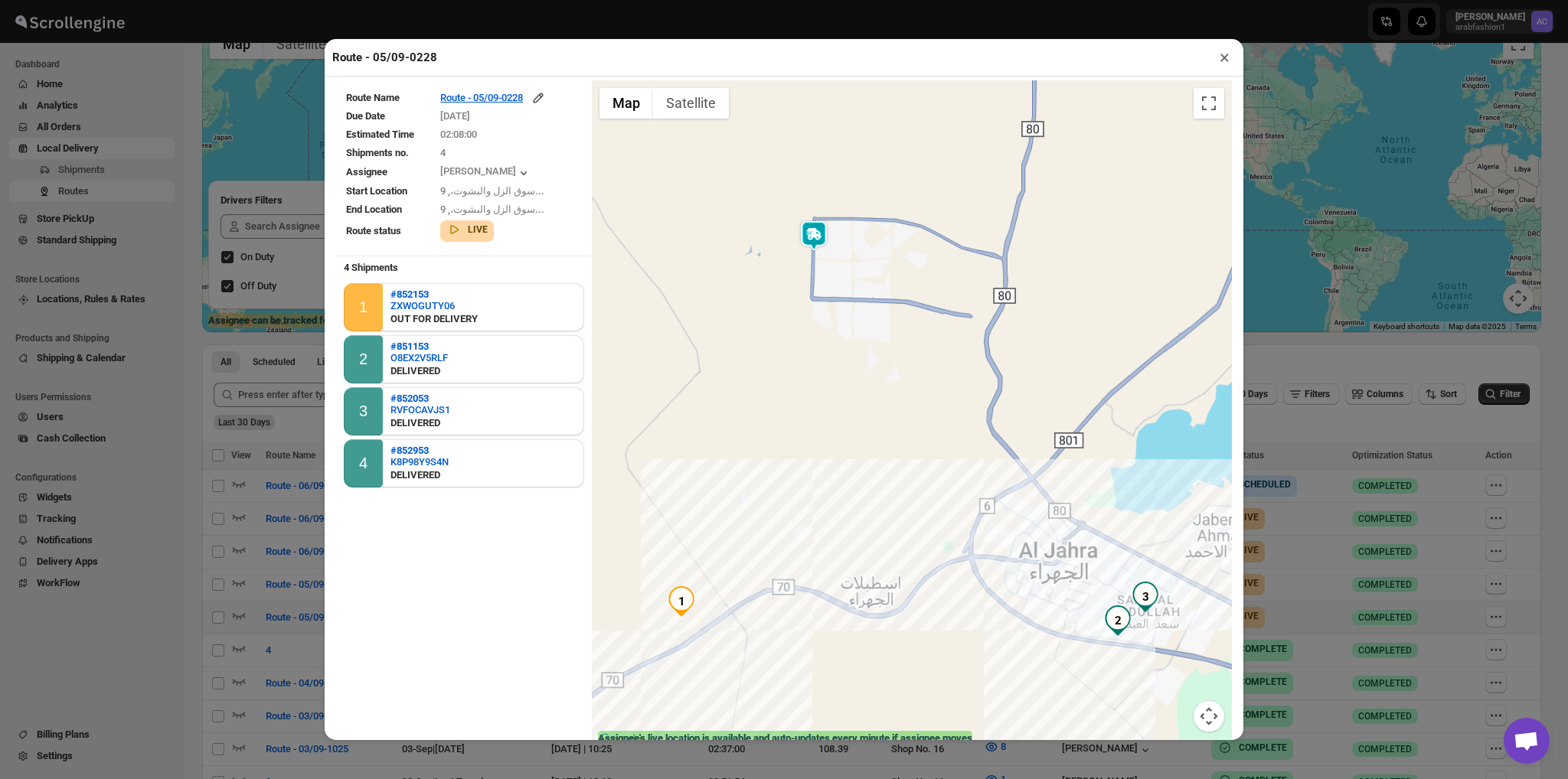
click at [825, 348] on div at bounding box center [912, 415] width 640 height 670
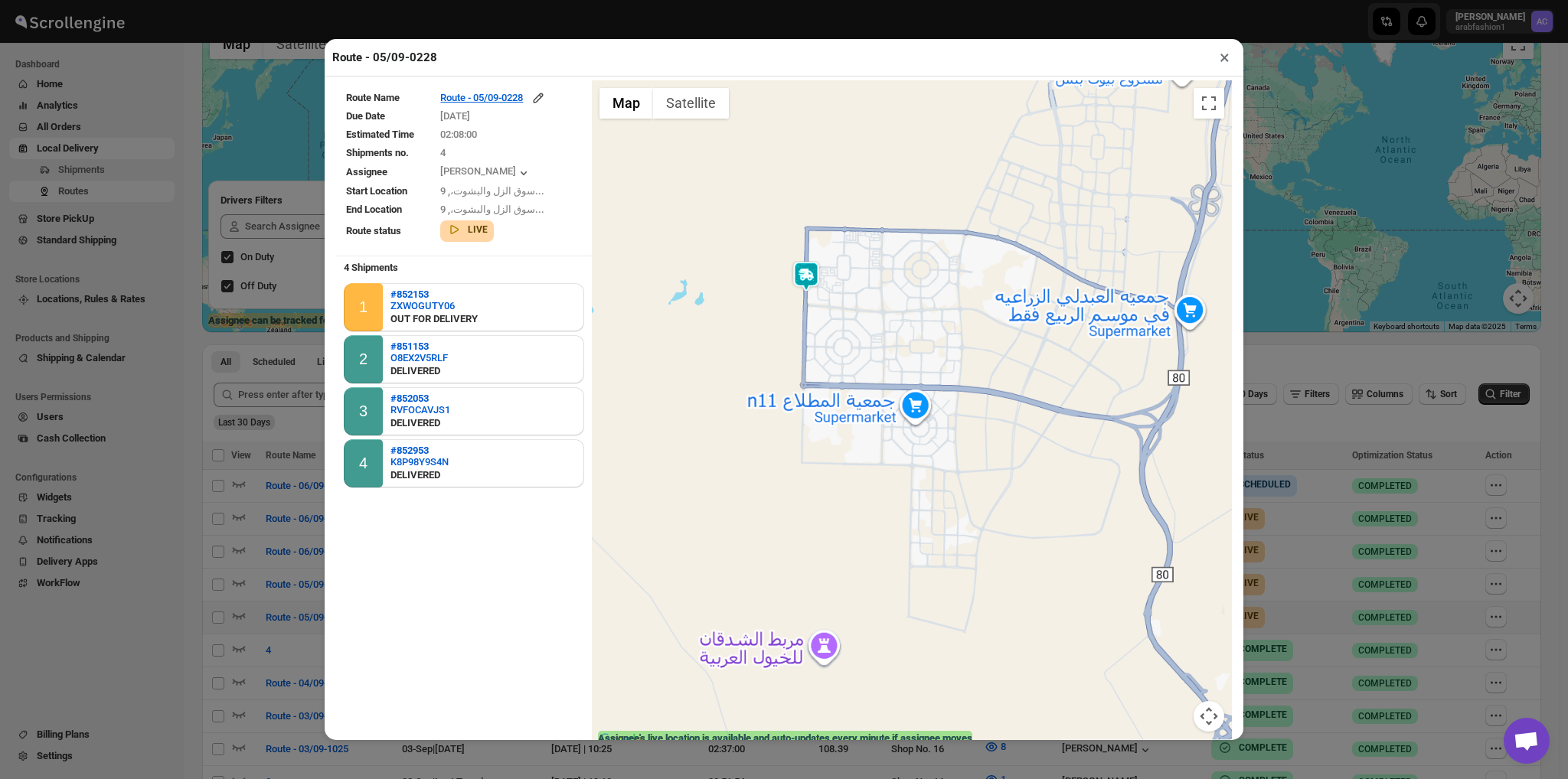
drag, startPoint x: 825, startPoint y: 349, endPoint x: 836, endPoint y: 489, distance: 140.4
click at [836, 489] on div at bounding box center [912, 415] width 640 height 670
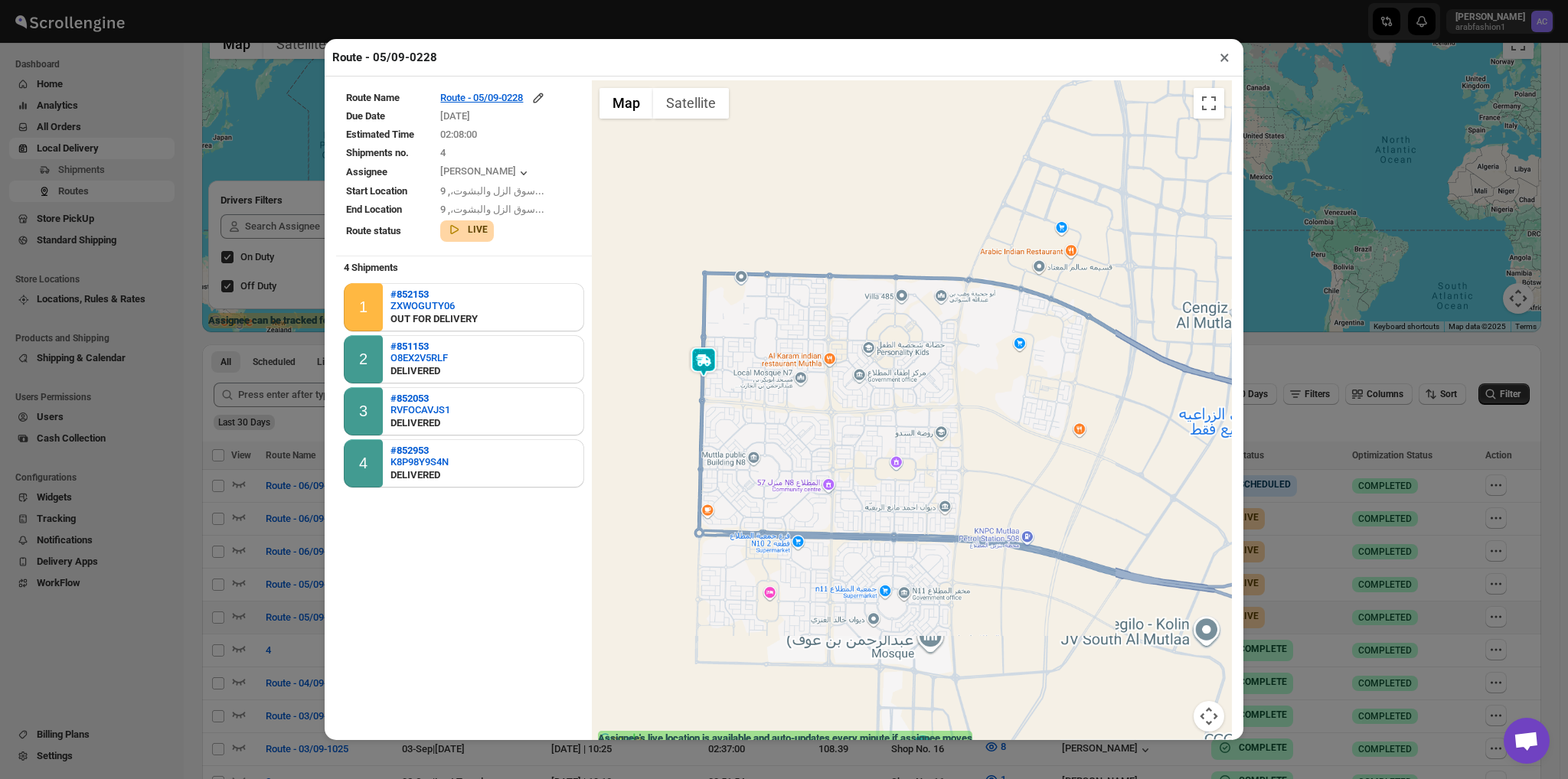
drag, startPoint x: 836, startPoint y: 489, endPoint x: 752, endPoint y: 720, distance: 245.8
click at [752, 720] on div at bounding box center [912, 415] width 640 height 670
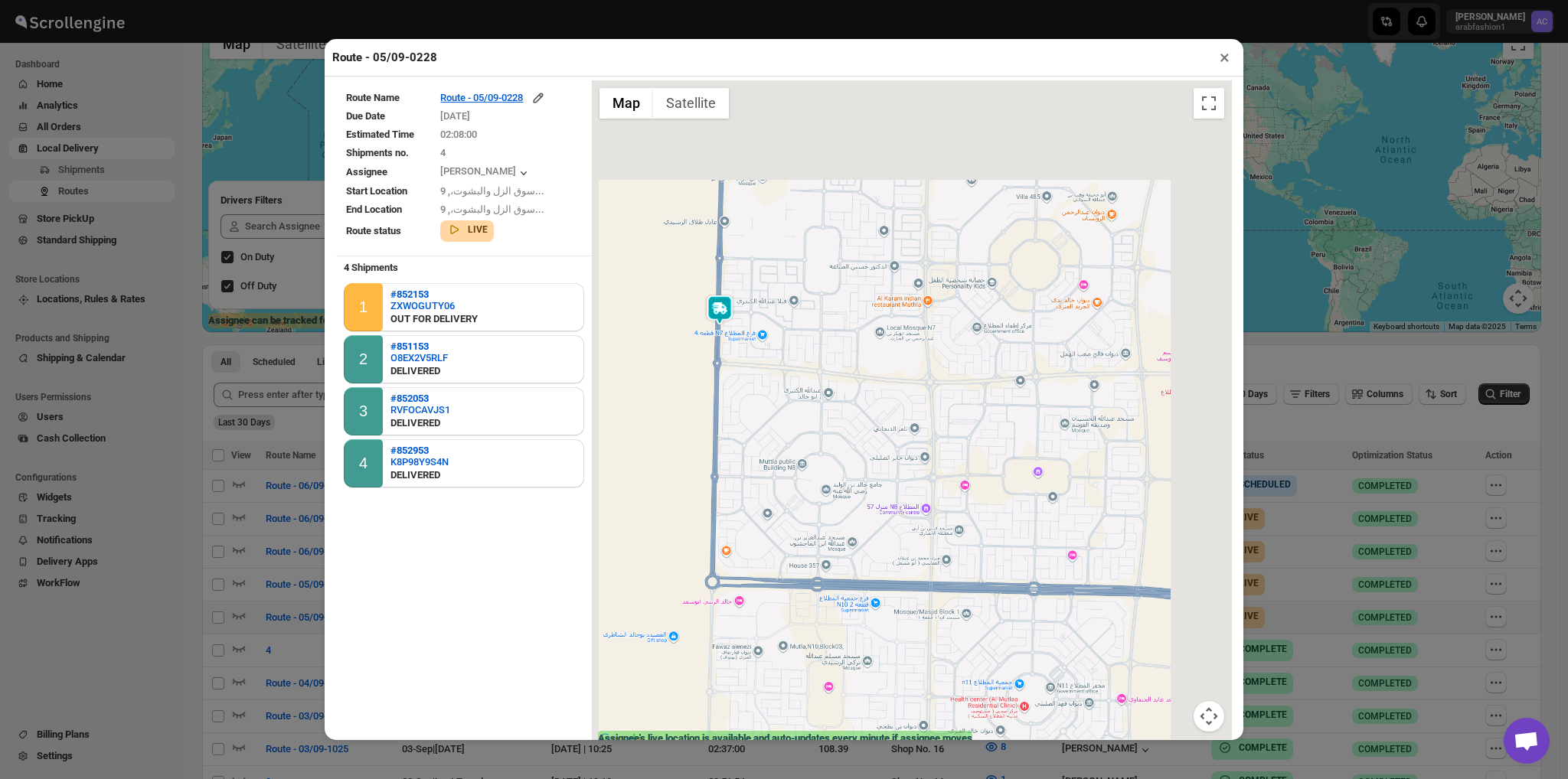
drag, startPoint x: 775, startPoint y: 453, endPoint x: 832, endPoint y: 581, distance: 140.1
click at [832, 581] on div at bounding box center [912, 415] width 640 height 670
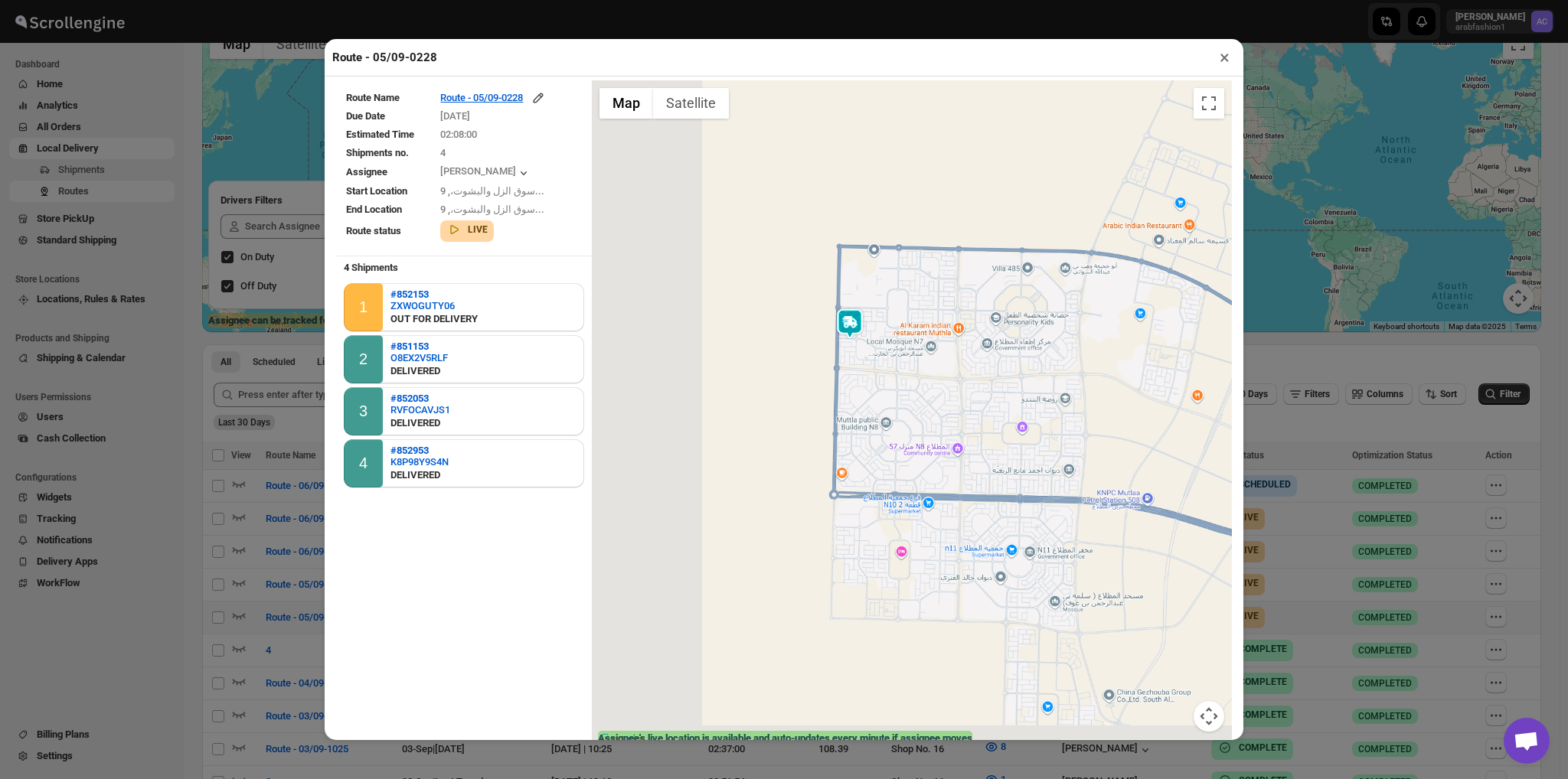
drag, startPoint x: 1042, startPoint y: 318, endPoint x: 1002, endPoint y: 341, distance: 46.1
click at [1036, 326] on div at bounding box center [912, 415] width 640 height 670
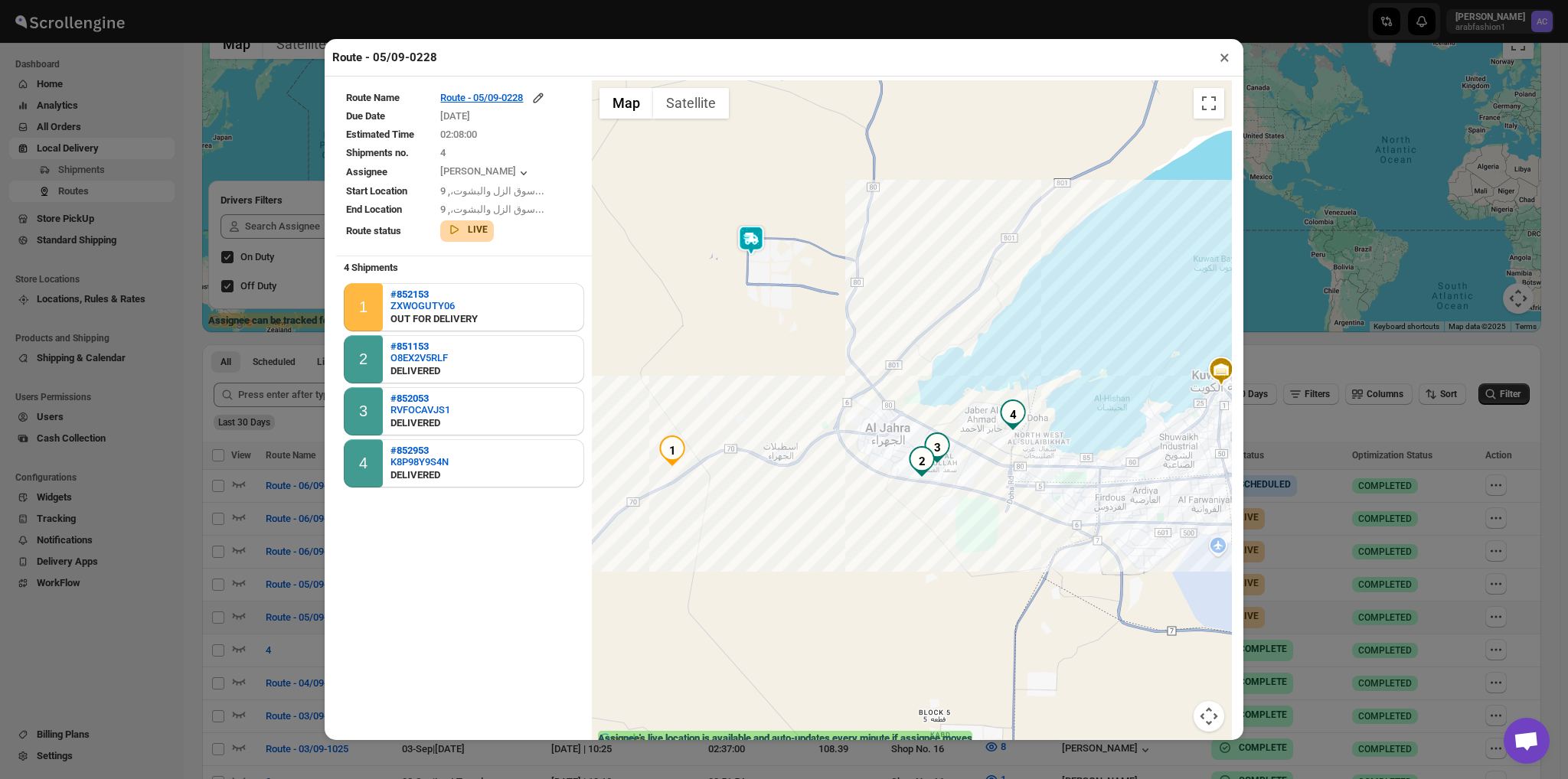
drag, startPoint x: 1002, startPoint y: 341, endPoint x: 770, endPoint y: 271, distance: 242.3
click at [770, 271] on div at bounding box center [912, 415] width 640 height 670
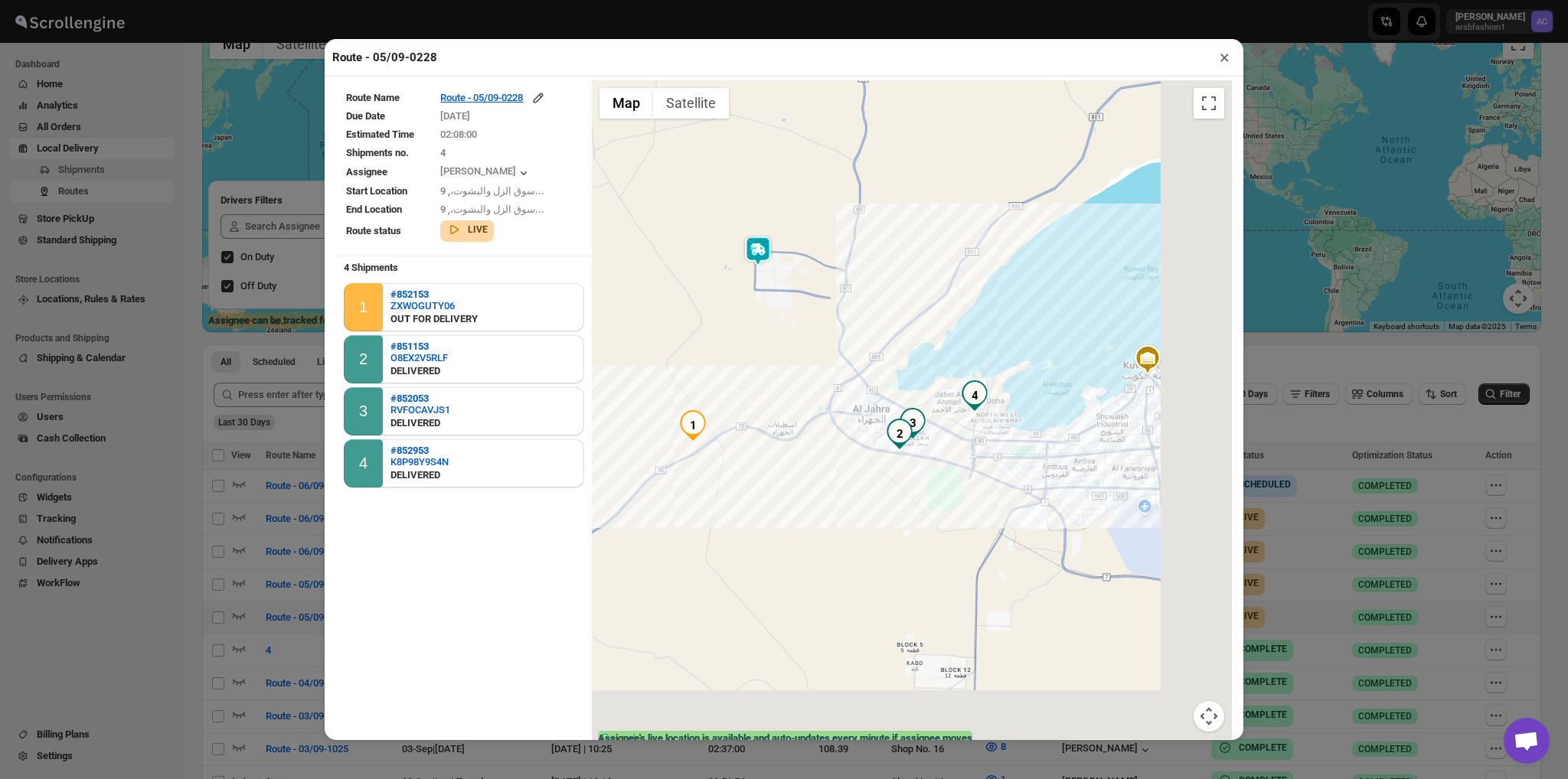
drag, startPoint x: 960, startPoint y: 305, endPoint x: 852, endPoint y: 319, distance: 108.9
click at [852, 319] on div at bounding box center [912, 415] width 640 height 670
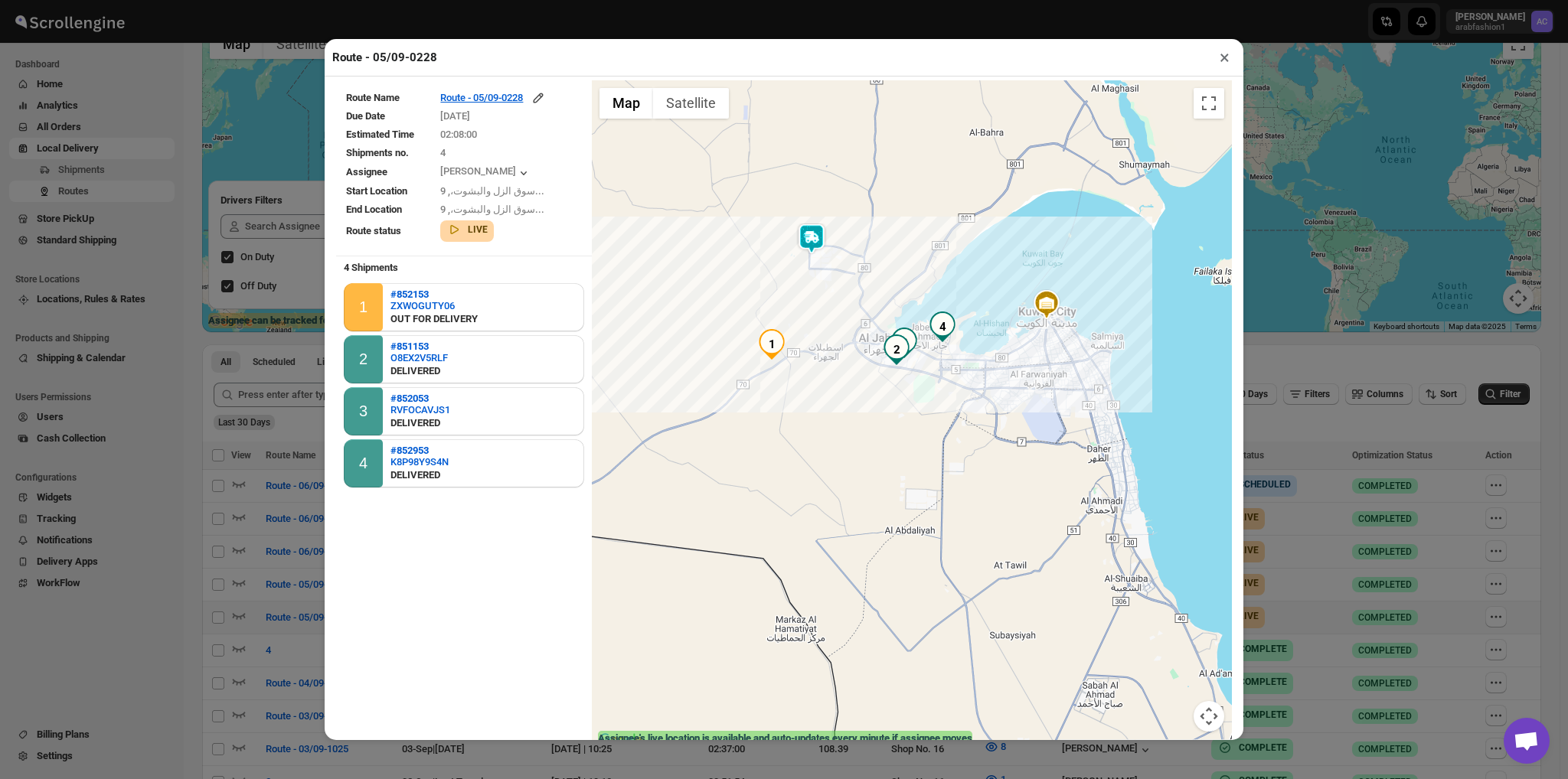
drag, startPoint x: 848, startPoint y: 428, endPoint x: 832, endPoint y: 400, distance: 32.2
click at [832, 400] on div at bounding box center [912, 415] width 640 height 670
click at [1231, 61] on button "×" at bounding box center [1225, 57] width 22 height 22
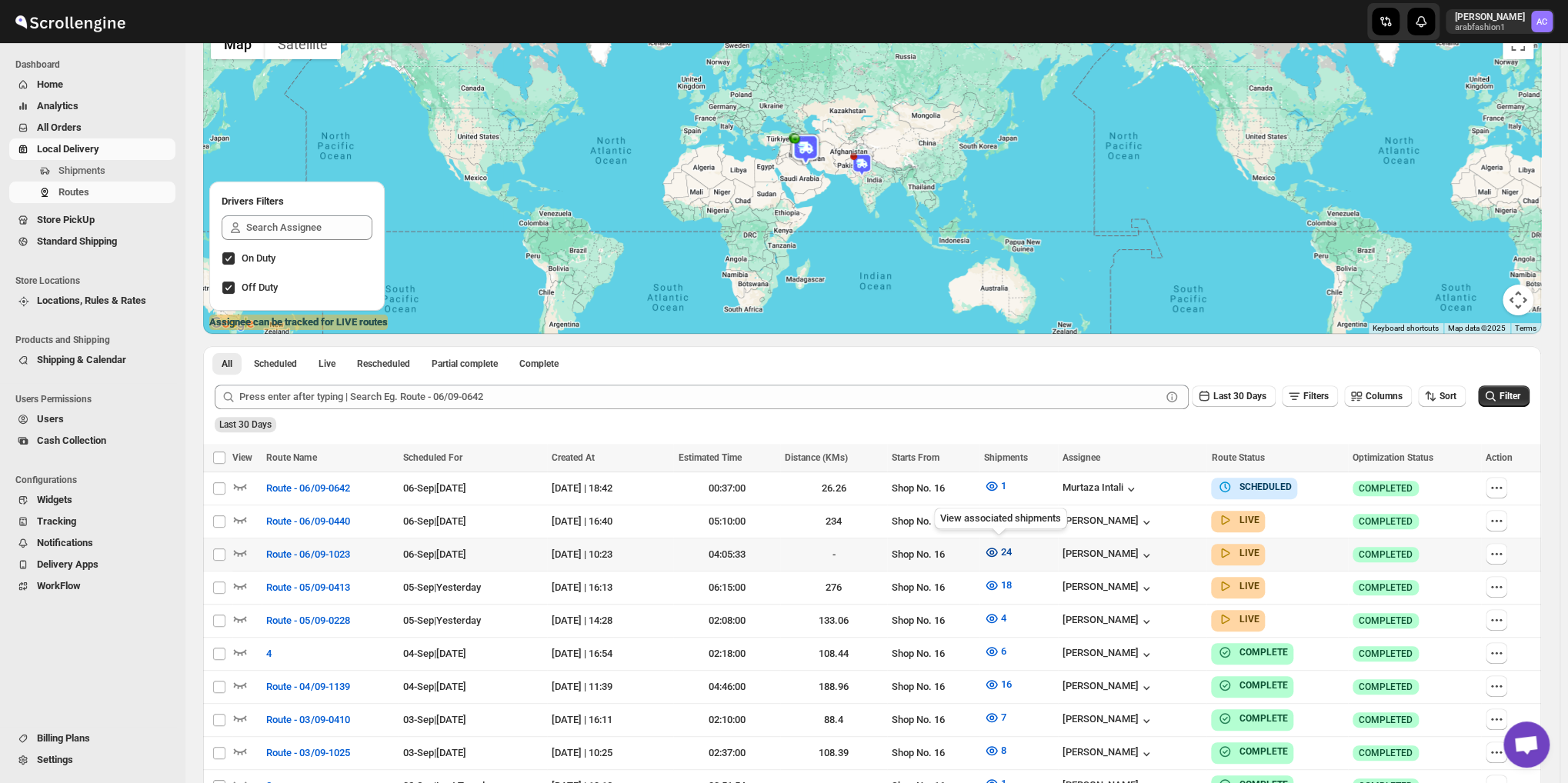
click at [1007, 553] on span "24" at bounding box center [1006, 552] width 11 height 12
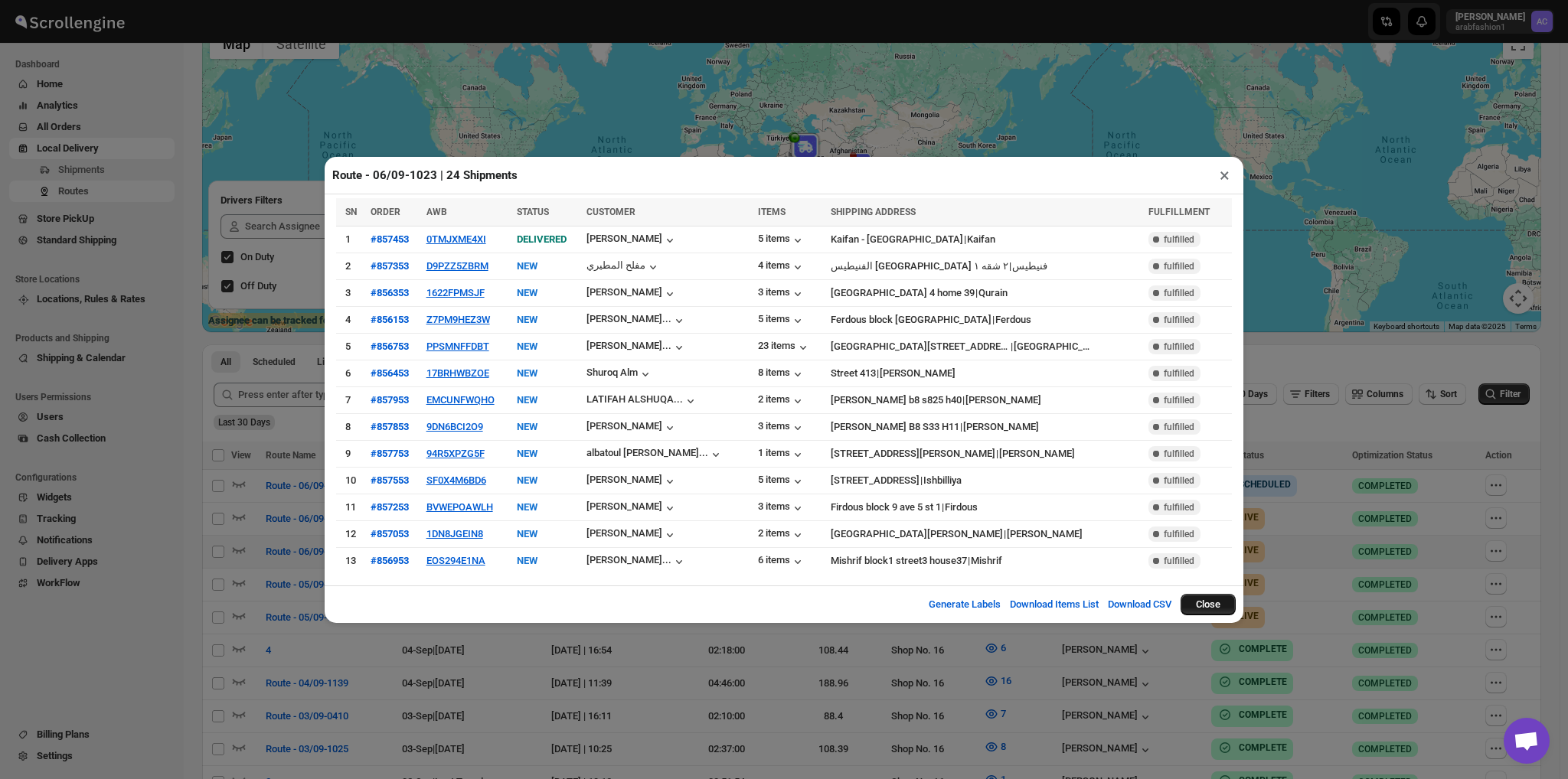
click at [1207, 601] on button "Close" at bounding box center [1208, 605] width 55 height 22
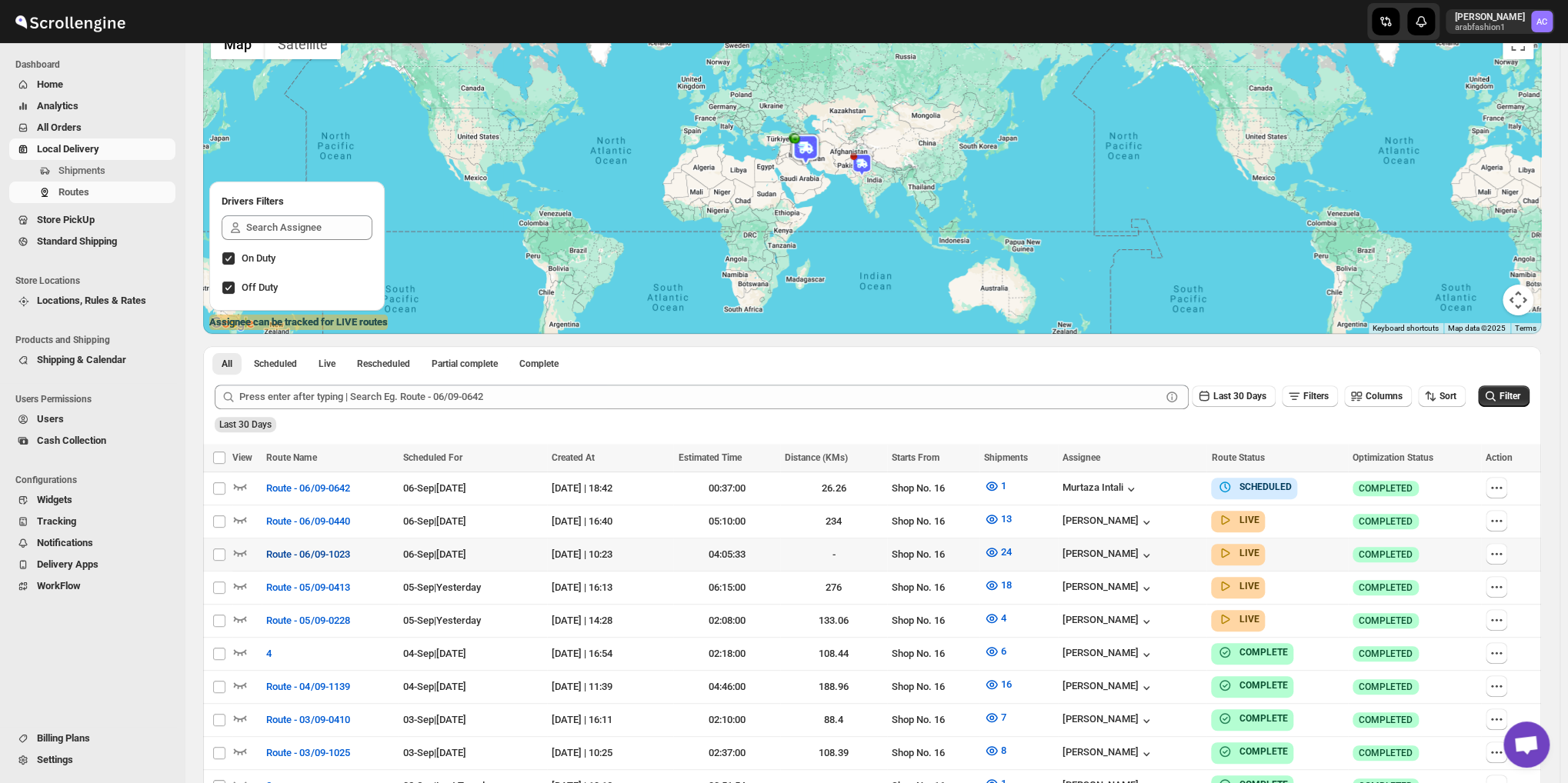
click at [298, 549] on span "Route - 06/09-1023" at bounding box center [308, 555] width 83 height 16
click at [311, 552] on span "Route - 06/09-1023" at bounding box center [308, 555] width 83 height 16
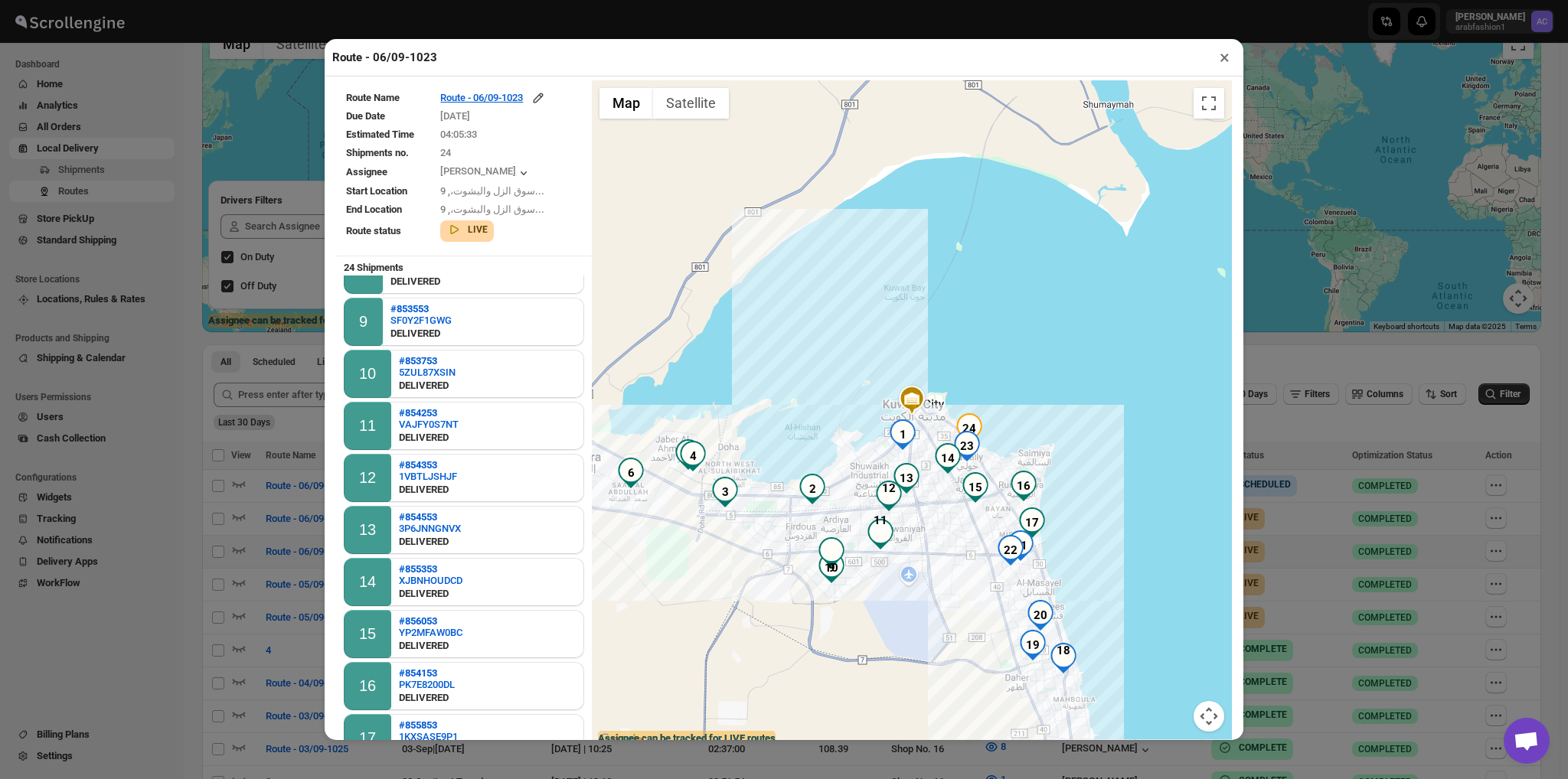
scroll to position [0, 0]
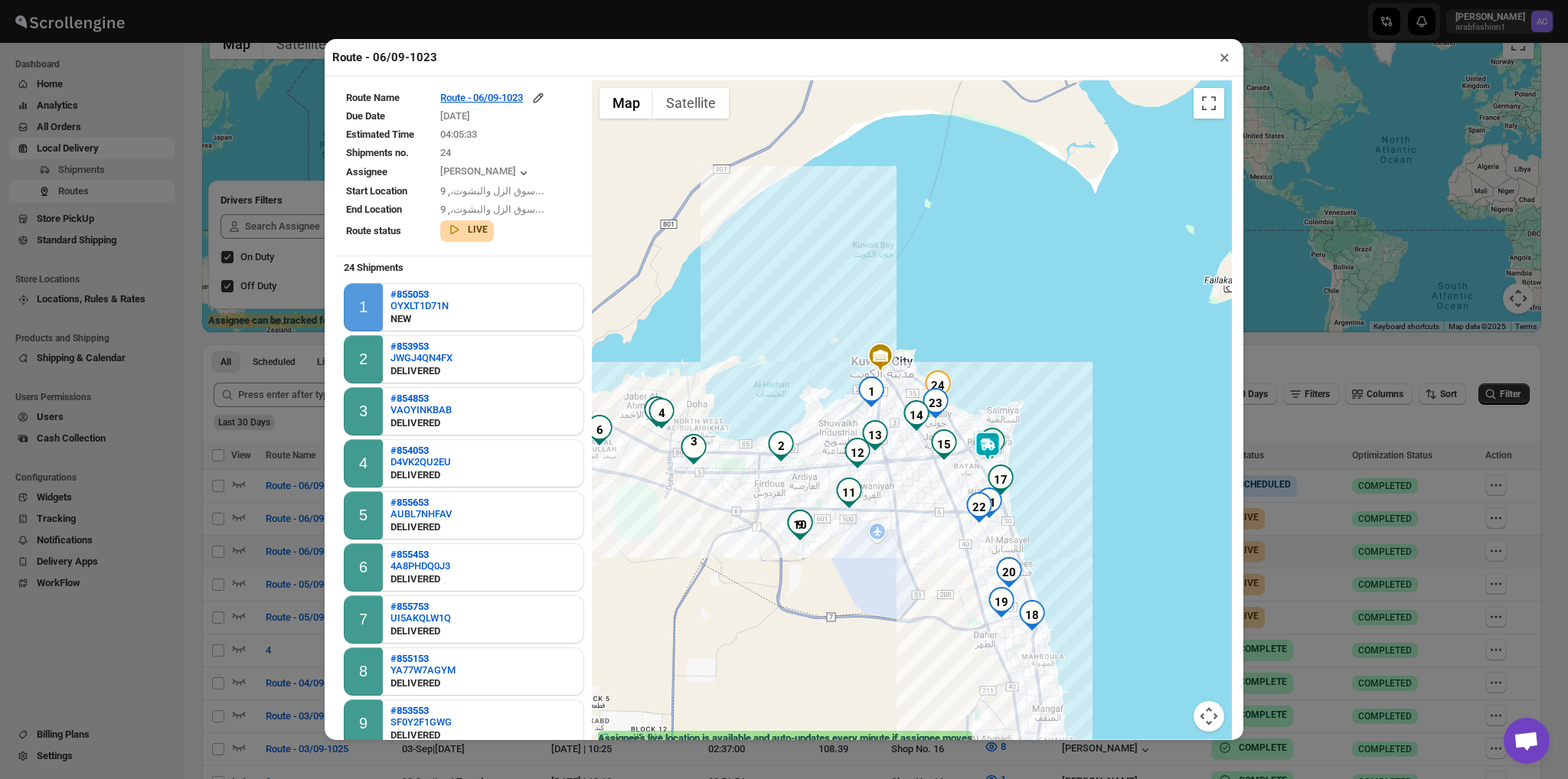
drag, startPoint x: 663, startPoint y: 481, endPoint x: 639, endPoint y: 433, distance: 53.7
click at [639, 433] on div at bounding box center [912, 415] width 640 height 670
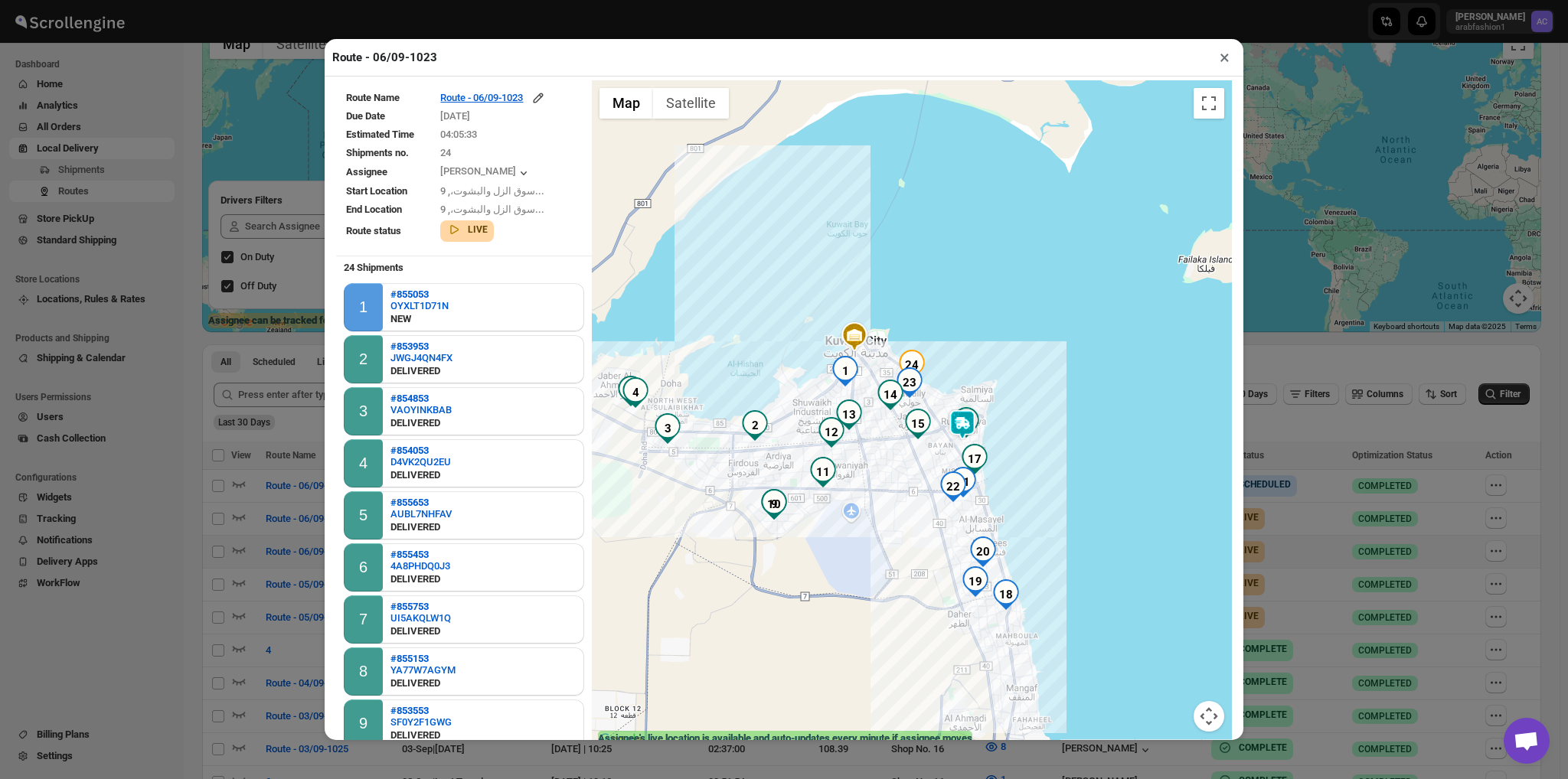
drag, startPoint x: 851, startPoint y: 271, endPoint x: 837, endPoint y: 250, distance: 25.2
click at [837, 250] on div at bounding box center [912, 415] width 640 height 670
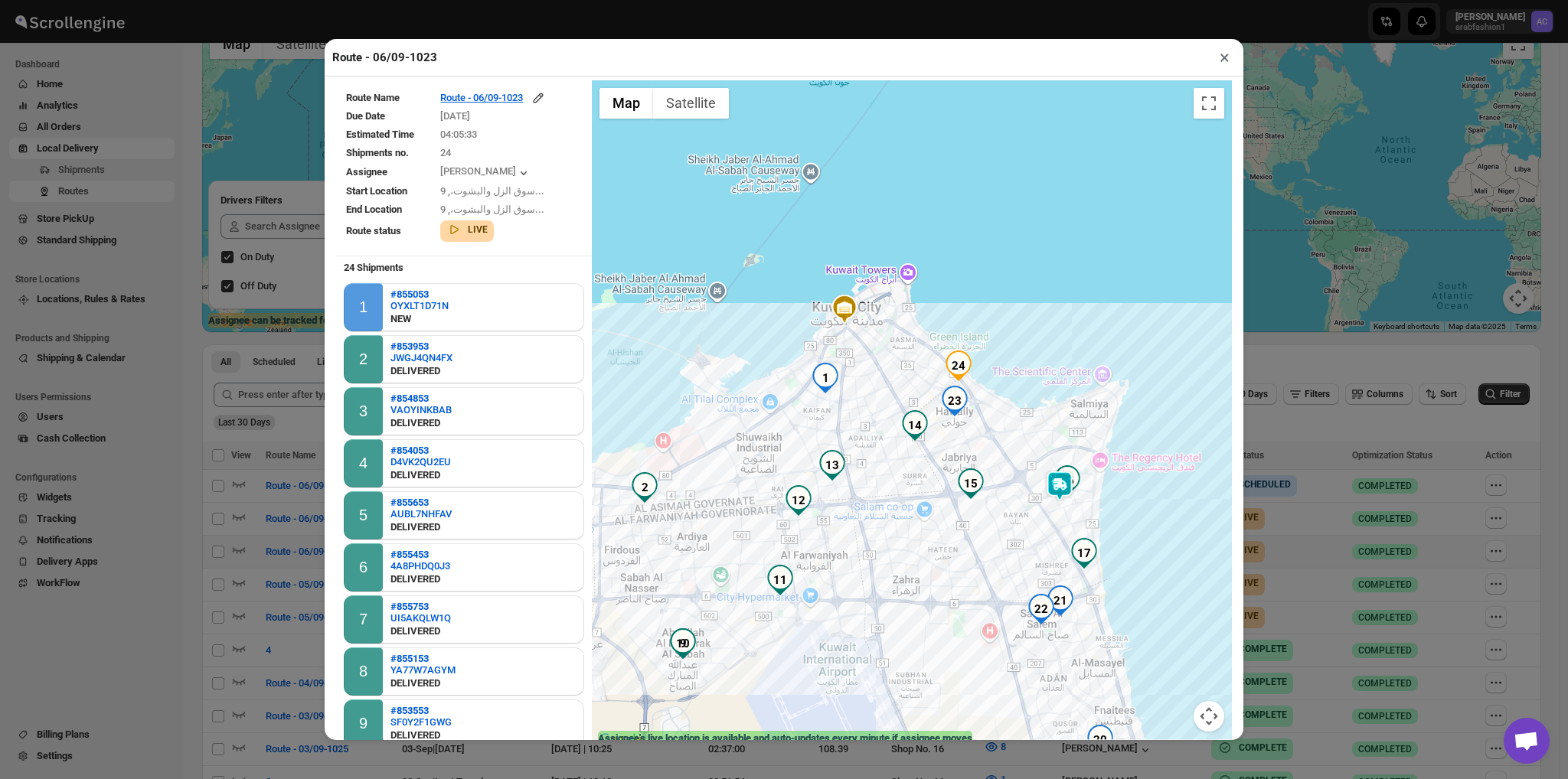
click at [857, 382] on div at bounding box center [912, 415] width 640 height 670
click at [1228, 60] on button "×" at bounding box center [1225, 57] width 22 height 22
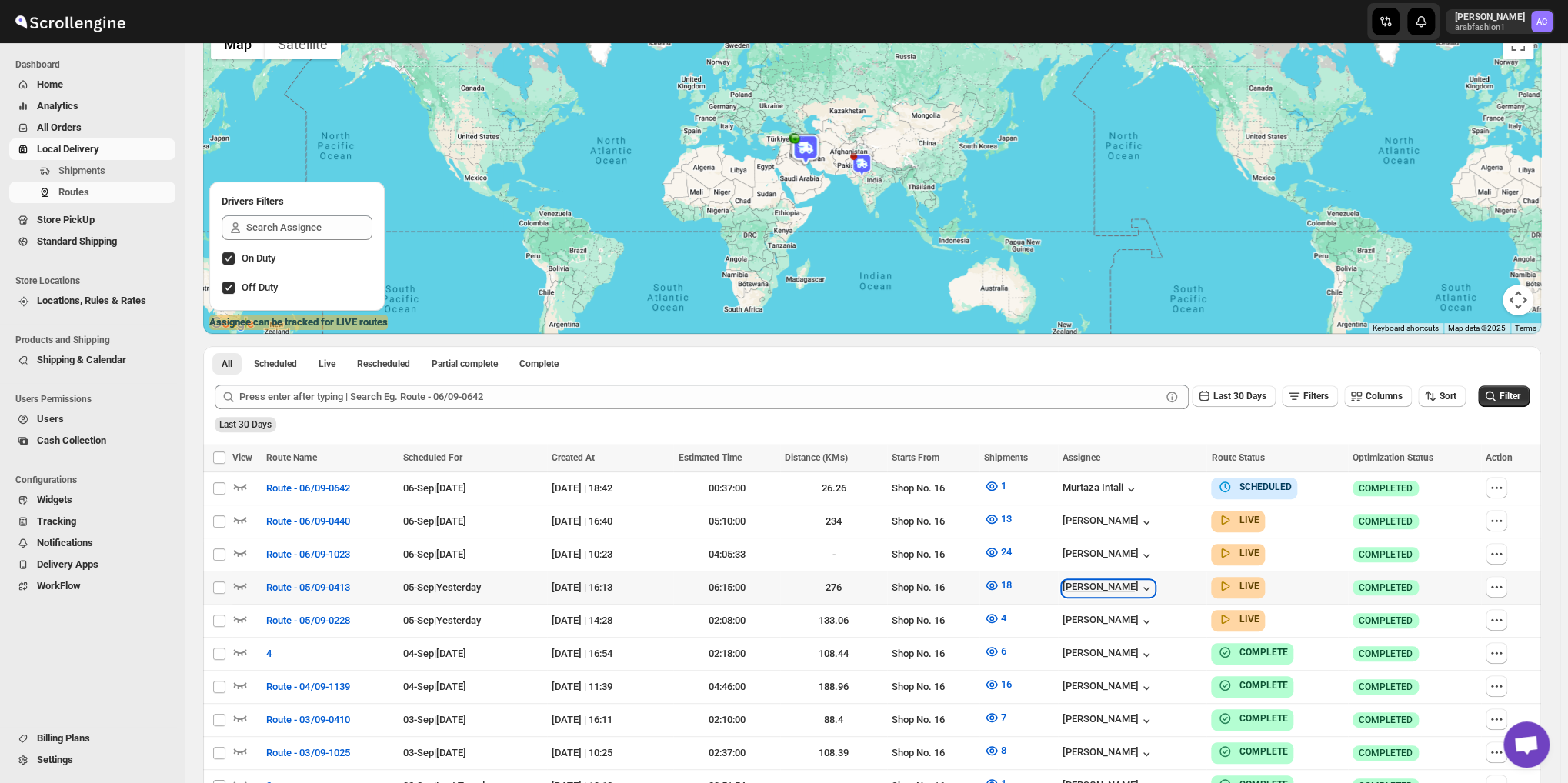
click at [1102, 584] on div "[PERSON_NAME]" at bounding box center [1108, 589] width 92 height 16
click at [297, 586] on span "Route - 05/09-0413" at bounding box center [308, 588] width 83 height 16
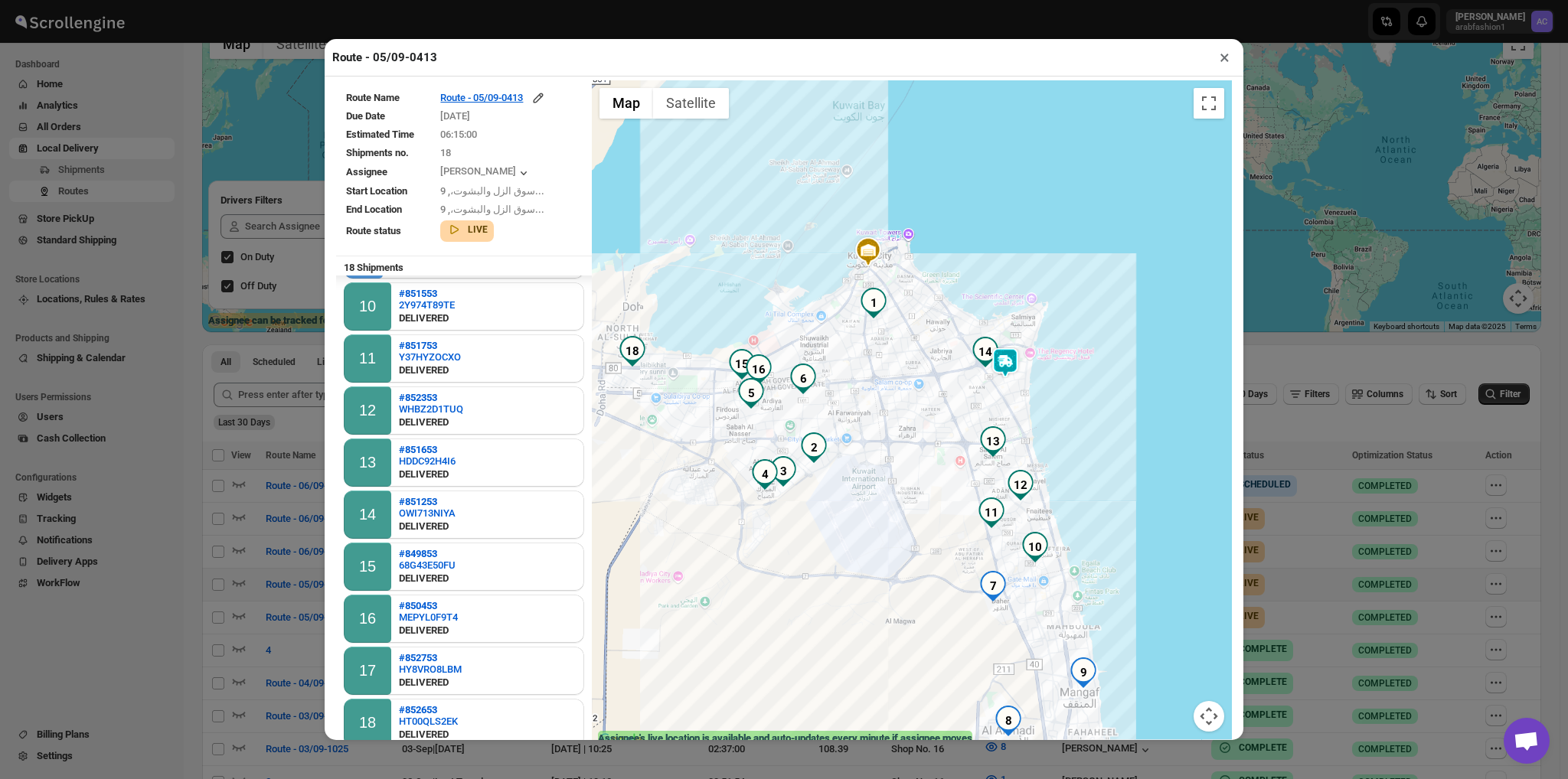
click at [933, 495] on div at bounding box center [912, 415] width 640 height 670
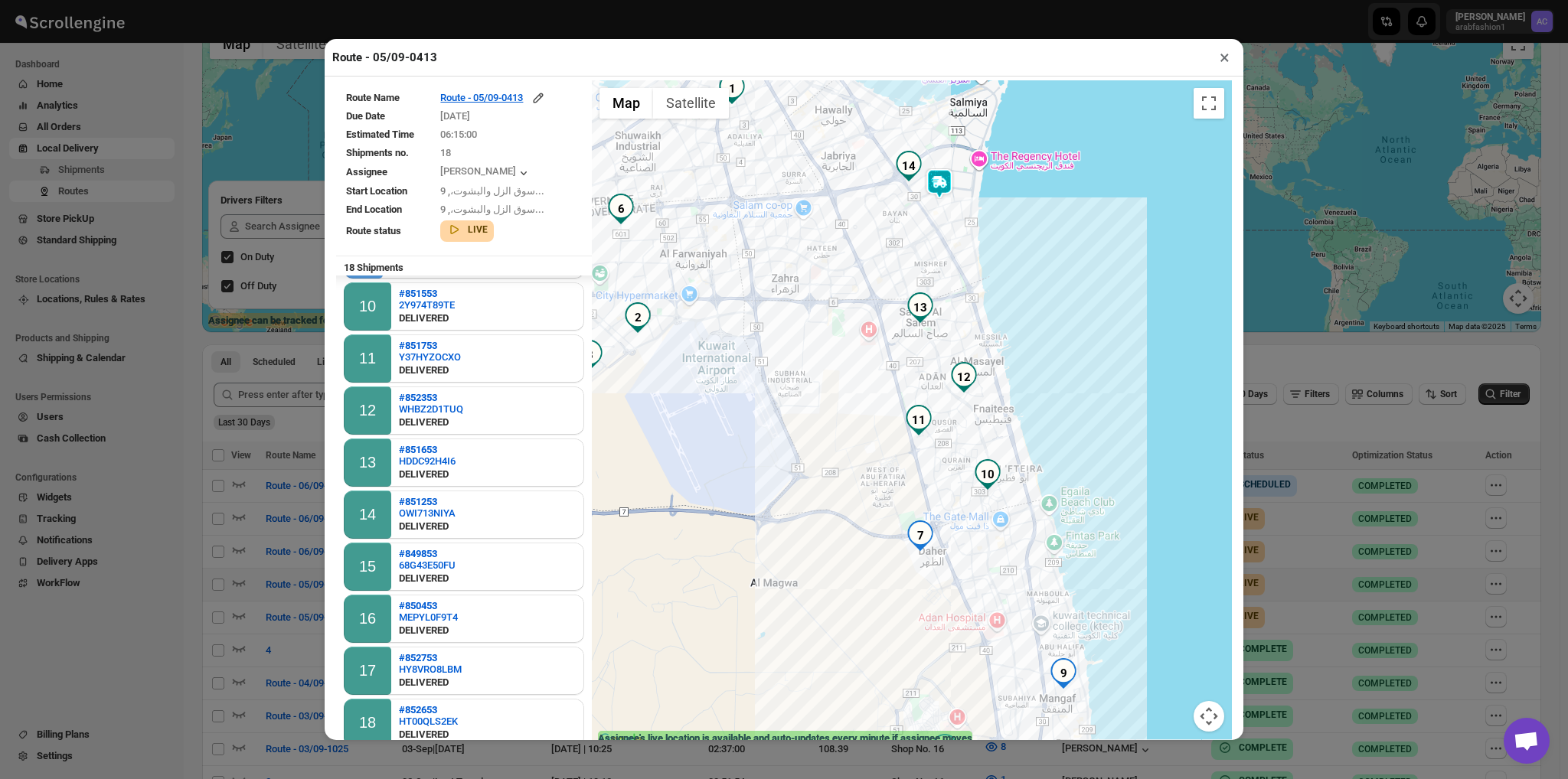
drag, startPoint x: 933, startPoint y: 495, endPoint x: 824, endPoint y: 412, distance: 137.0
click at [824, 412] on div at bounding box center [912, 415] width 640 height 670
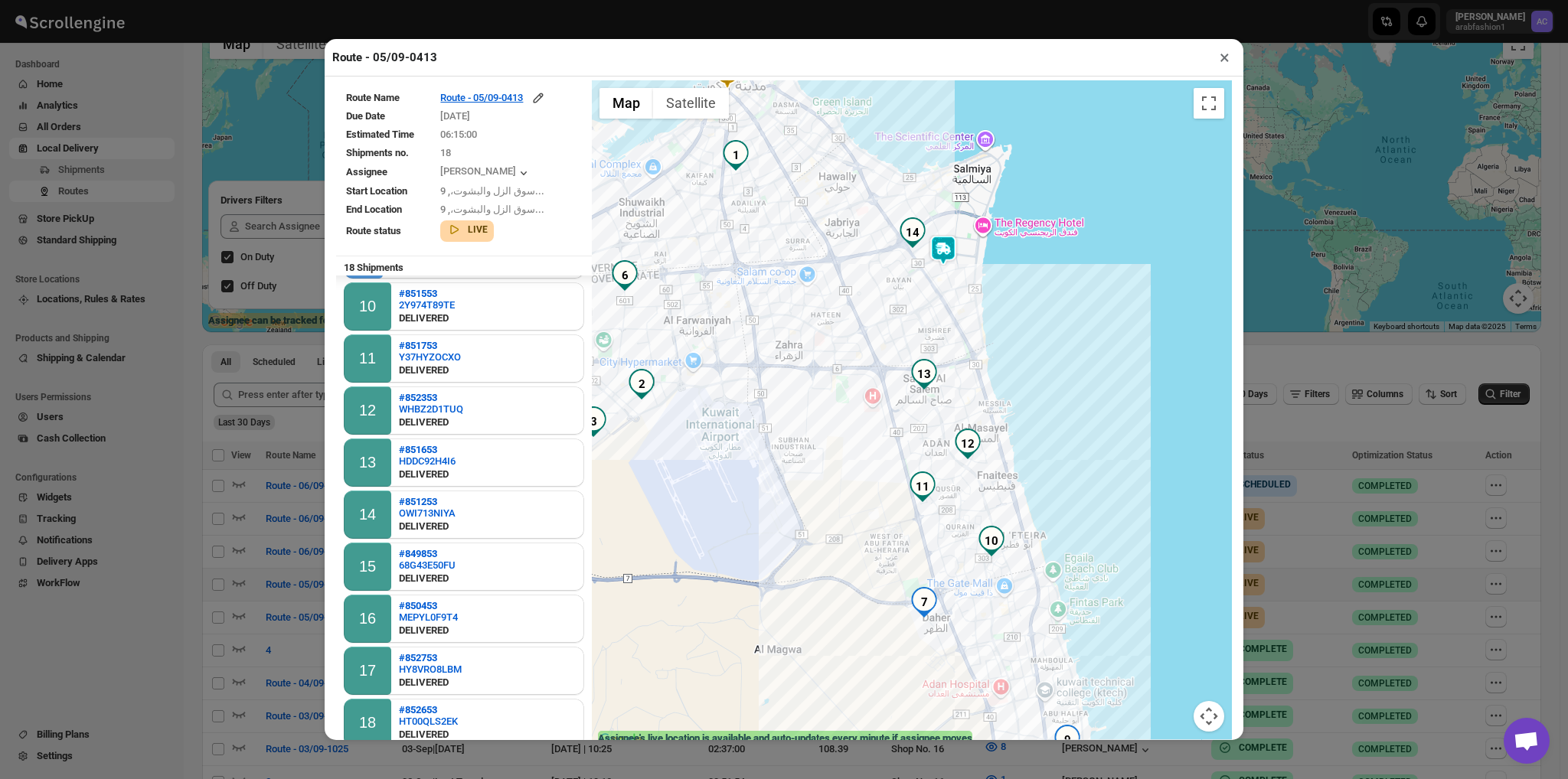
click at [945, 250] on img at bounding box center [943, 250] width 31 height 31
click at [1217, 59] on button "×" at bounding box center [1225, 57] width 22 height 22
